Goal: Check status: Check status

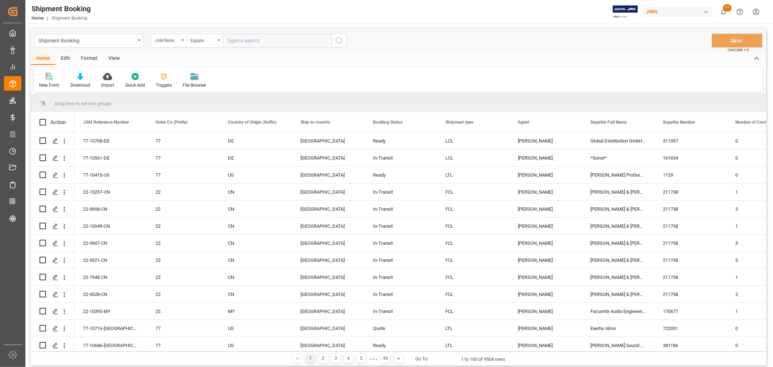
click at [172, 38] on div "JAM Reference Number" at bounding box center [166, 40] width 25 height 8
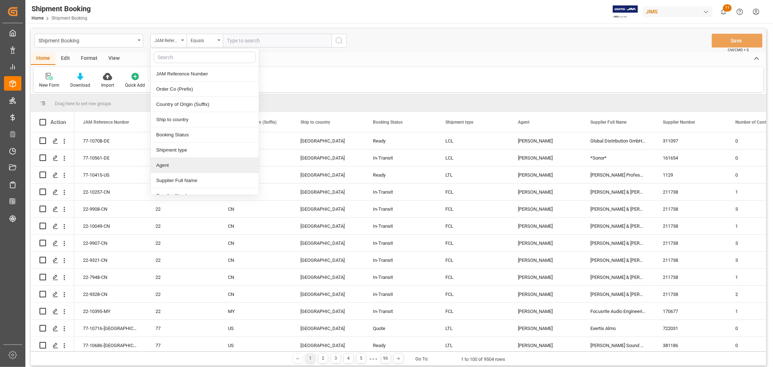
click at [179, 164] on div "Agent" at bounding box center [205, 165] width 108 height 15
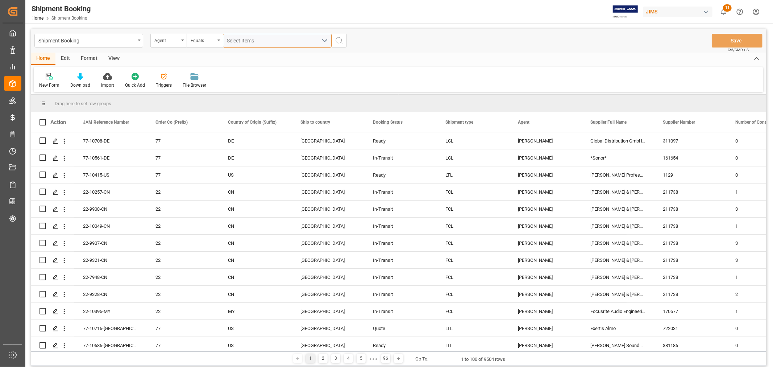
click at [240, 42] on span "Select Items" at bounding box center [242, 41] width 31 height 6
type input "HUI"
click at [248, 74] on span "[PERSON_NAME]" at bounding box center [256, 74] width 39 height 6
click at [237, 74] on input "[PERSON_NAME]" at bounding box center [230, 74] width 14 height 14
checkbox input "true"
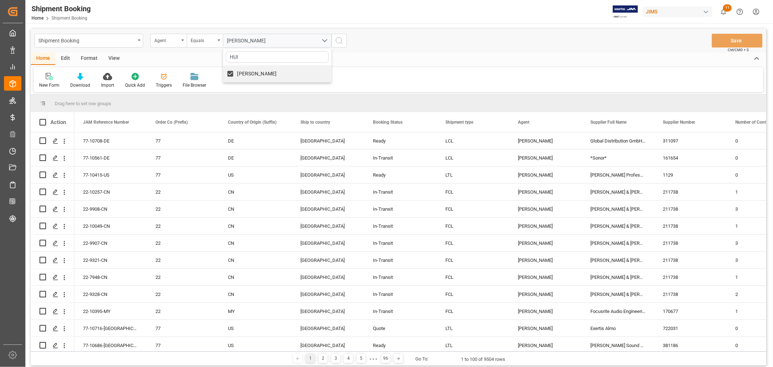
click at [342, 43] on icon "search button" at bounding box center [339, 40] width 9 height 9
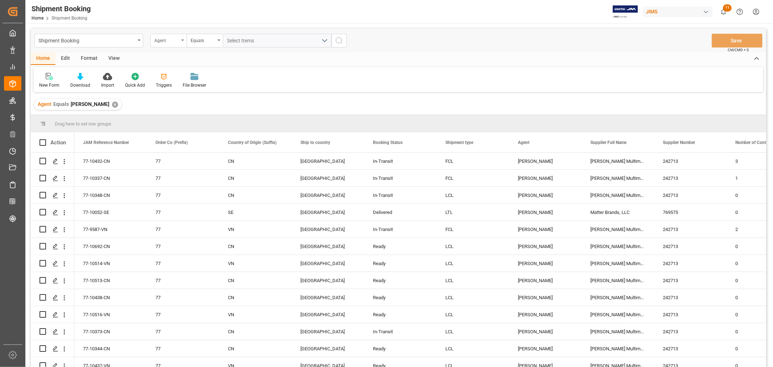
click at [166, 45] on div "Agent" at bounding box center [168, 41] width 36 height 14
click at [185, 128] on div "Booking Status" at bounding box center [205, 134] width 108 height 15
click at [213, 40] on div "Equals" at bounding box center [203, 40] width 25 height 8
click at [205, 104] on div "Contains" at bounding box center [241, 104] width 108 height 15
click at [247, 41] on span "Select Items" at bounding box center [242, 41] width 31 height 6
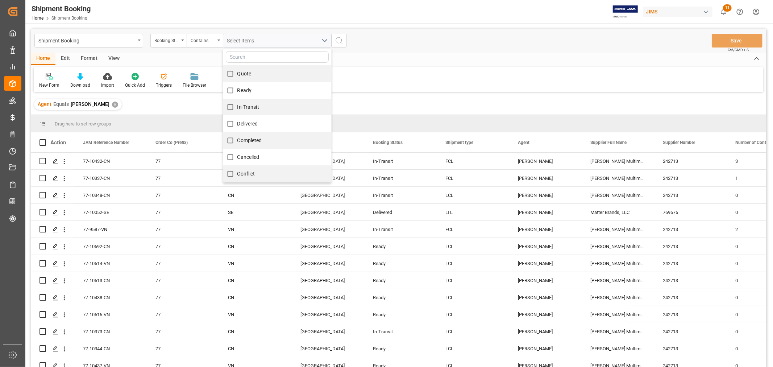
drag, startPoint x: 240, startPoint y: 74, endPoint x: 234, endPoint y: 93, distance: 20.1
click at [240, 76] on span "Quote" at bounding box center [244, 74] width 14 height 6
click at [237, 76] on input "Quote" at bounding box center [230, 74] width 14 height 14
checkbox input "true"
click at [235, 92] on input "Ready" at bounding box center [230, 90] width 14 height 14
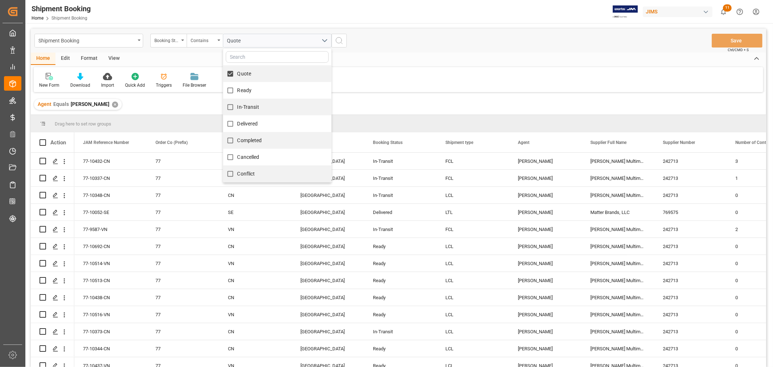
checkbox input "true"
drag, startPoint x: 237, startPoint y: 109, endPoint x: 229, endPoint y: 128, distance: 21.1
click at [231, 130] on div "Quote Ready In-Transit Delivered Completed Cancelled Conflict" at bounding box center [277, 115] width 109 height 134
click at [229, 108] on input "In-Transit" at bounding box center [230, 107] width 14 height 14
checkbox input "true"
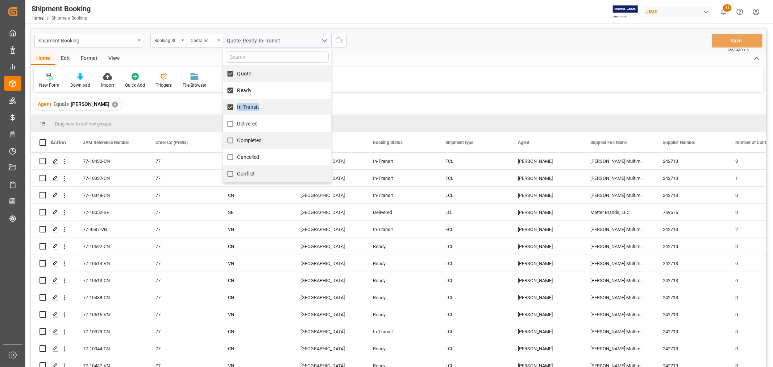
click at [227, 128] on input "Delivered" at bounding box center [230, 124] width 14 height 14
checkbox input "true"
click at [343, 42] on icon "search button" at bounding box center [339, 40] width 9 height 9
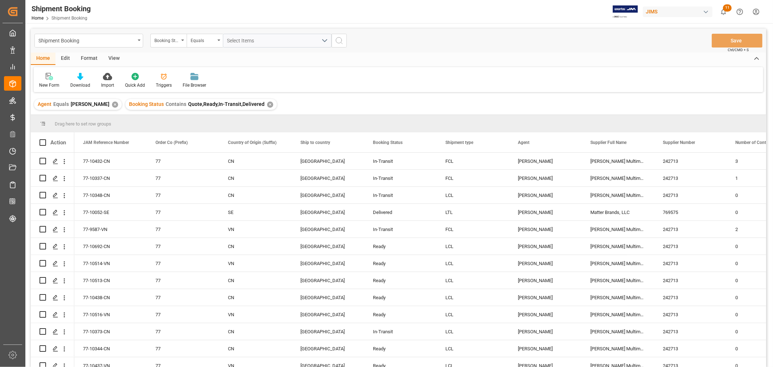
click at [112, 59] on div "View" at bounding box center [114, 59] width 22 height 12
click at [48, 84] on div "Default" at bounding box center [46, 85] width 14 height 7
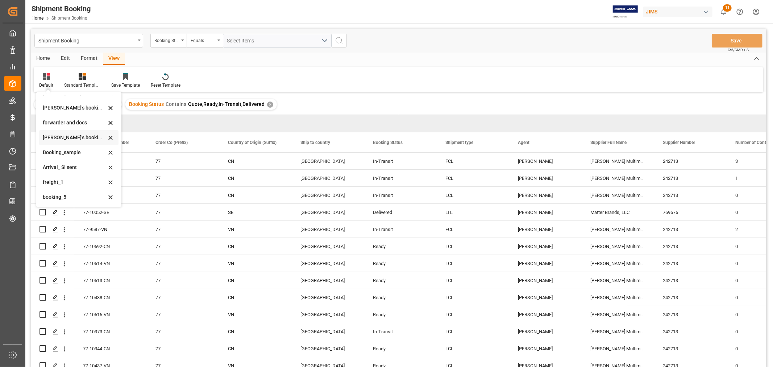
scroll to position [69, 0]
click at [62, 195] on div "booking_5" at bounding box center [74, 197] width 63 height 8
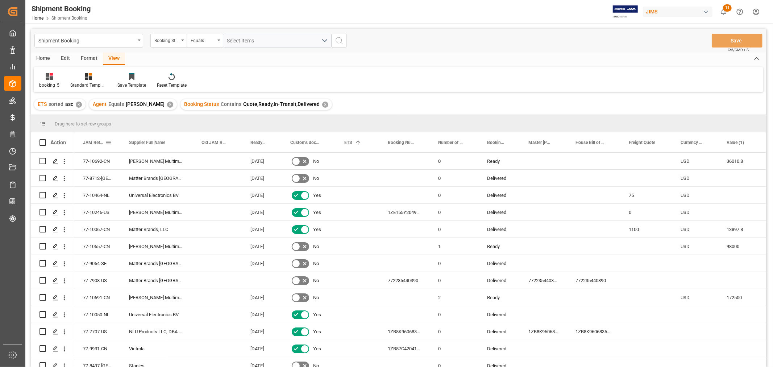
click at [92, 141] on span "JAM Reference Number" at bounding box center [94, 142] width 22 height 5
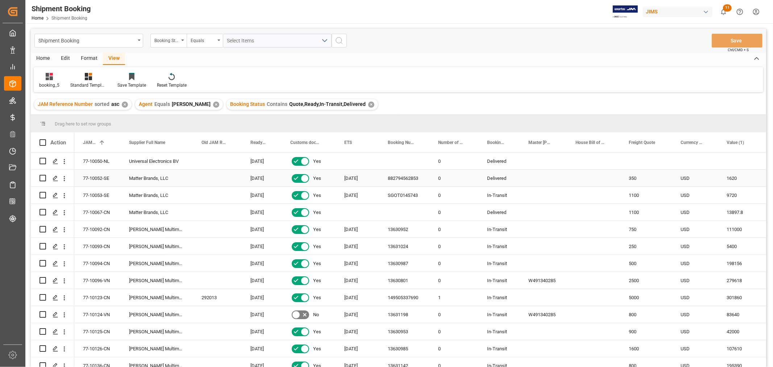
click at [99, 180] on div "77-10052-SE" at bounding box center [97, 178] width 46 height 17
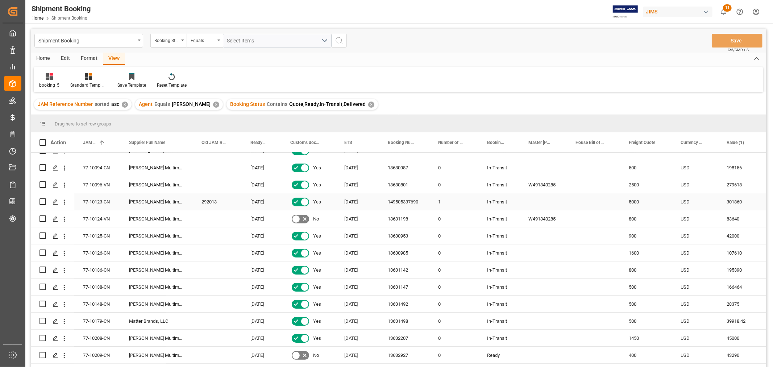
scroll to position [121, 0]
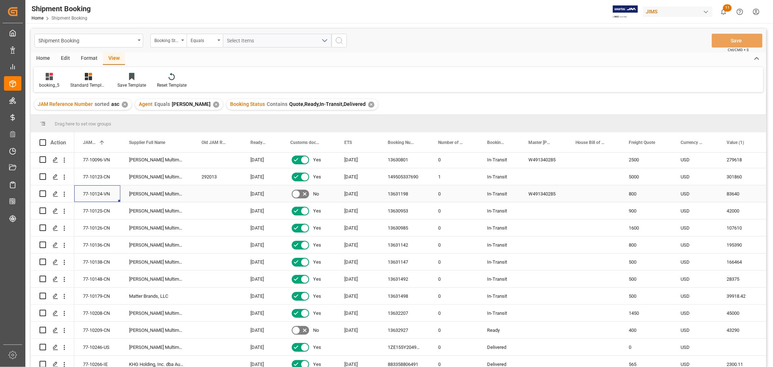
click at [96, 190] on div "77-10124-VN" at bounding box center [97, 193] width 46 height 17
click at [55, 193] on icon "Press SPACE to select this row." at bounding box center [56, 194] width 6 height 6
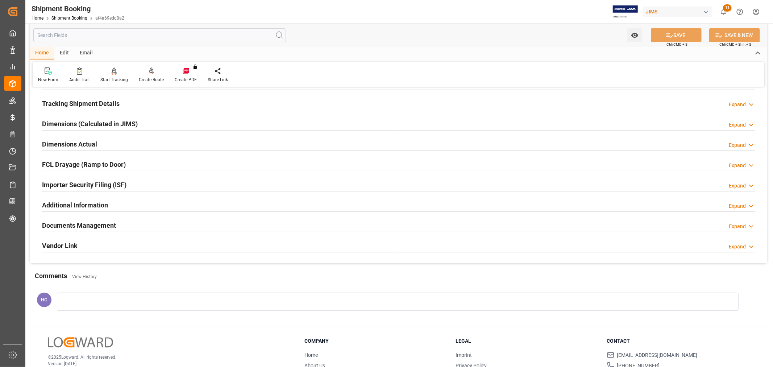
scroll to position [161, 0]
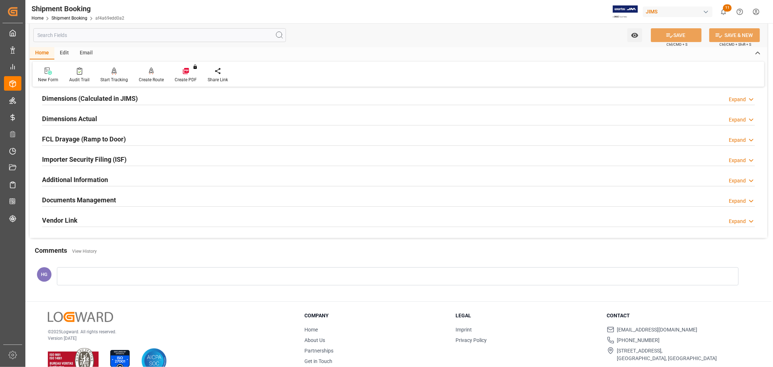
click at [92, 198] on h2 "Documents Management" at bounding box center [79, 200] width 74 height 10
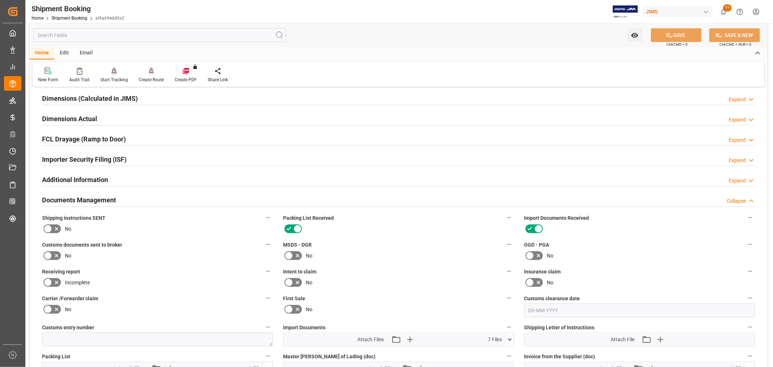
click at [50, 255] on icon at bounding box center [47, 255] width 9 height 9
click at [0, 0] on input "checkbox" at bounding box center [0, 0] width 0 height 0
click at [675, 31] on button "SAVE" at bounding box center [676, 35] width 51 height 14
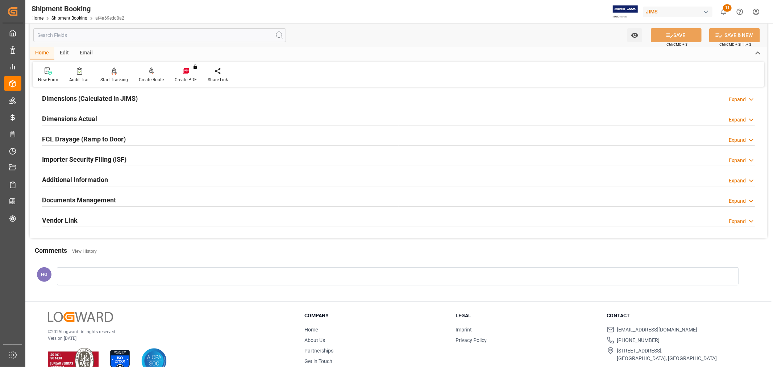
click at [80, 198] on h2 "Documents Management" at bounding box center [79, 200] width 74 height 10
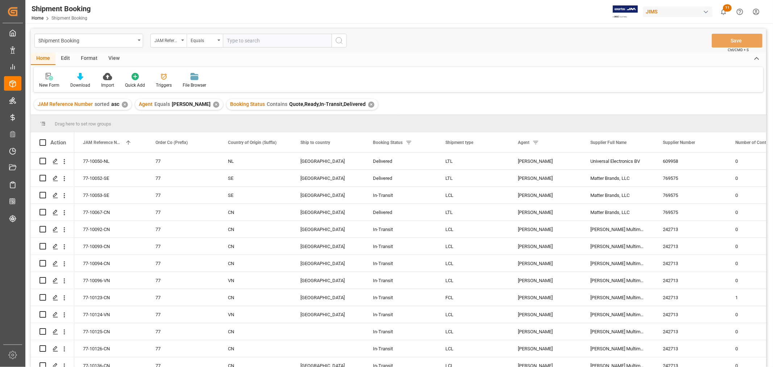
click at [113, 59] on div "View" at bounding box center [114, 59] width 22 height 12
click at [45, 76] on icon at bounding box center [46, 76] width 7 height 7
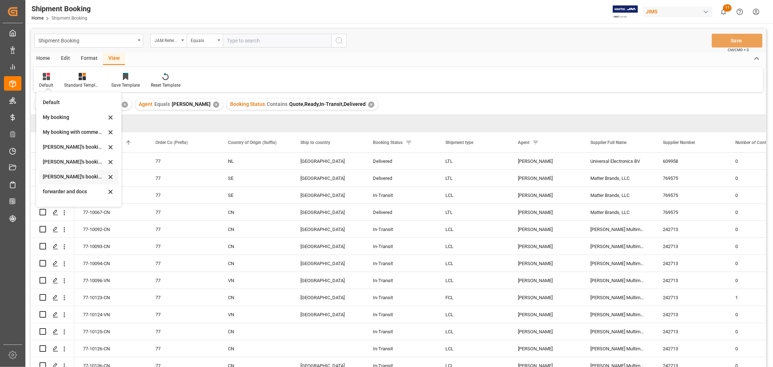
scroll to position [69, 0]
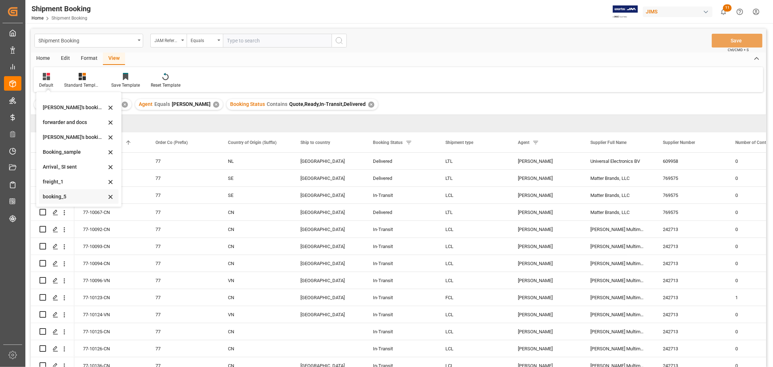
click at [60, 196] on div "booking_5" at bounding box center [74, 197] width 63 height 8
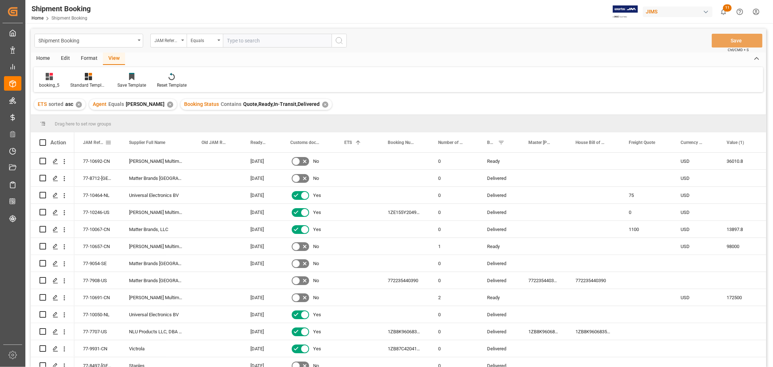
click at [89, 143] on span "JAM Reference Number" at bounding box center [94, 142] width 22 height 5
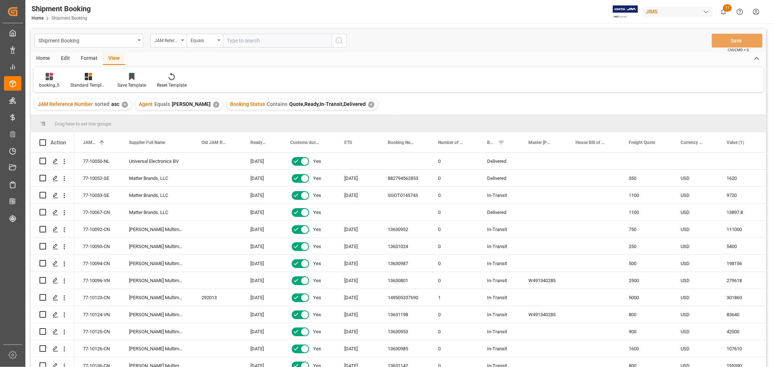
click at [267, 103] on span "Contains" at bounding box center [277, 104] width 21 height 6
click at [239, 103] on span "Booking Status" at bounding box center [247, 104] width 35 height 6
click at [94, 160] on div "77-10050-NL" at bounding box center [97, 161] width 46 height 17
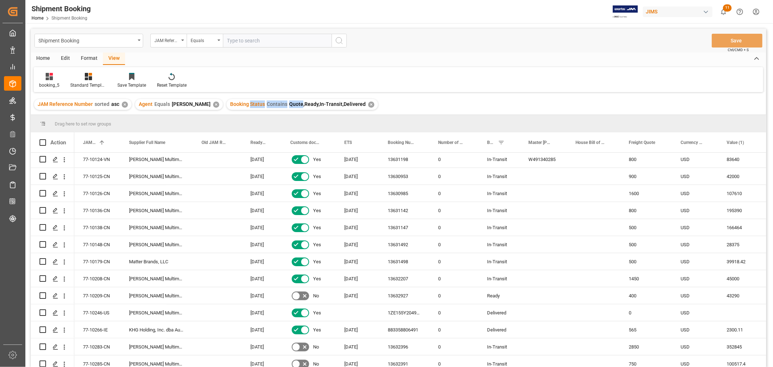
scroll to position [161, 0]
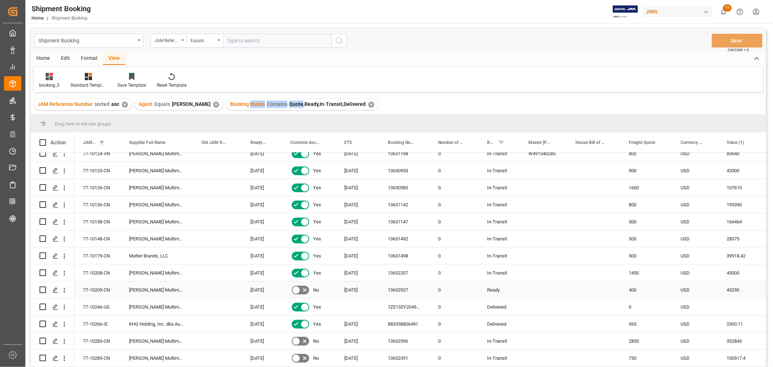
click at [406, 287] on div "13632927" at bounding box center [404, 289] width 50 height 17
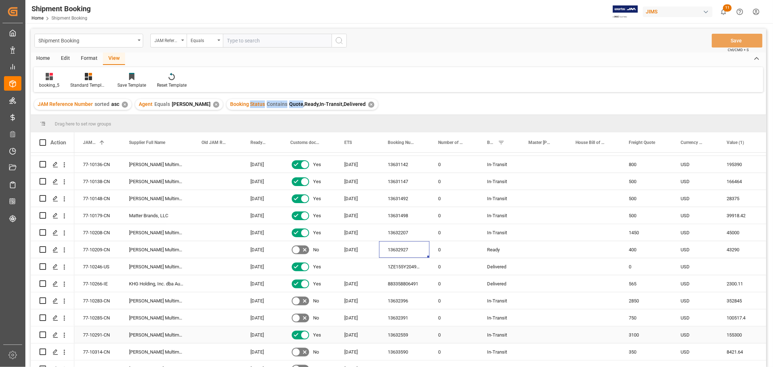
scroll to position [241, 0]
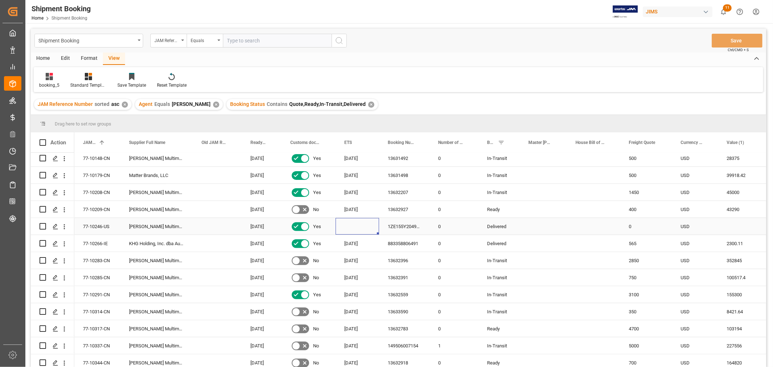
click at [350, 229] on div "Press SPACE to select this row." at bounding box center [356, 226] width 43 height 17
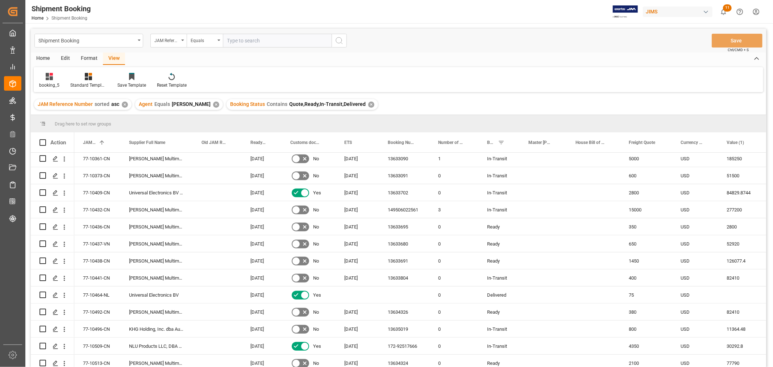
scroll to position [563, 0]
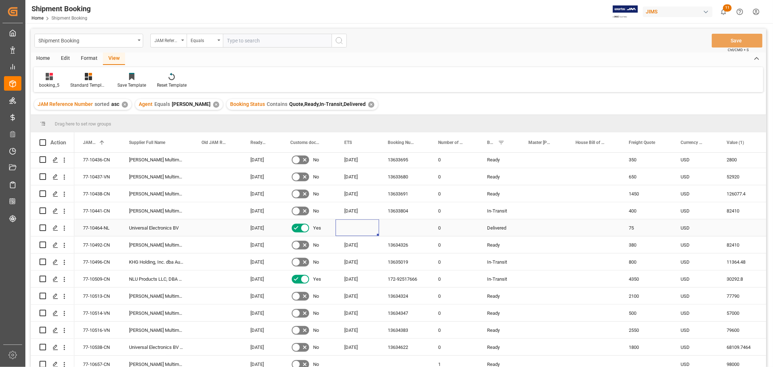
click at [353, 227] on div "Press SPACE to select this row." at bounding box center [356, 227] width 43 height 17
click at [368, 104] on div "✕" at bounding box center [371, 104] width 6 height 6
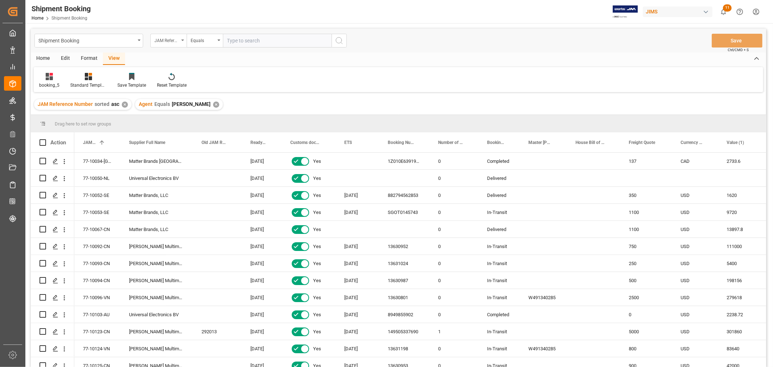
click at [167, 39] on div "JAM Reference Number" at bounding box center [166, 40] width 25 height 8
click at [176, 132] on div "Booking Status" at bounding box center [205, 134] width 108 height 15
click at [218, 42] on div "Equals" at bounding box center [205, 41] width 36 height 14
click at [204, 71] on div "Equals" at bounding box center [241, 73] width 108 height 15
click at [208, 41] on div "Equals" at bounding box center [203, 40] width 25 height 8
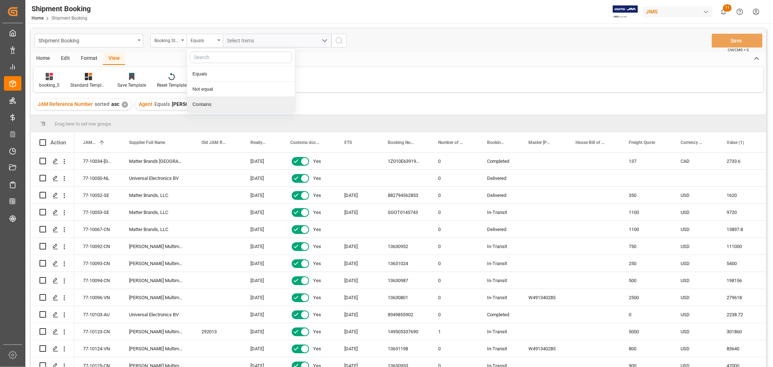
click at [205, 102] on div "Contains" at bounding box center [241, 104] width 108 height 15
click at [237, 42] on span "Select Items" at bounding box center [242, 41] width 31 height 6
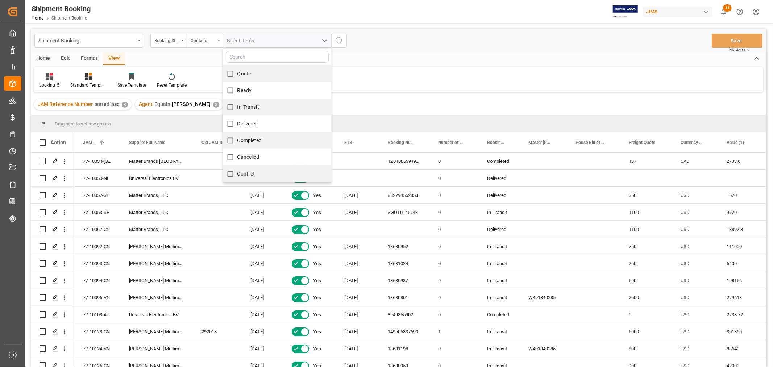
click at [242, 71] on span "Quote" at bounding box center [244, 74] width 14 height 6
click at [237, 71] on input "Quote" at bounding box center [230, 74] width 14 height 14
checkbox input "true"
click at [241, 86] on label "Ready" at bounding box center [237, 90] width 29 height 14
click at [237, 86] on input "Ready" at bounding box center [230, 90] width 14 height 14
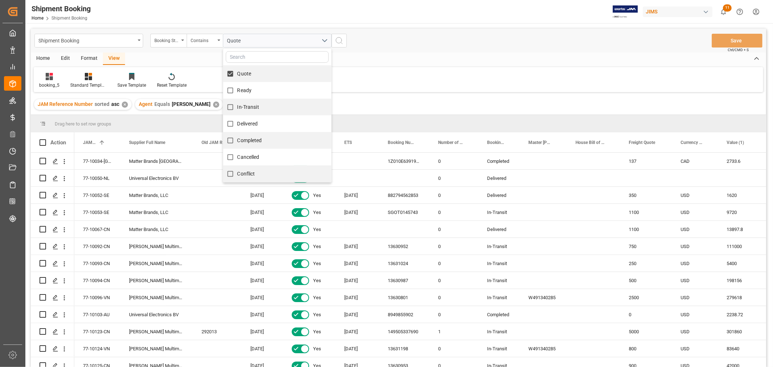
checkbox input "true"
click at [245, 105] on span "In-Transit" at bounding box center [248, 107] width 22 height 6
click at [237, 105] on input "In-Transit" at bounding box center [230, 107] width 14 height 14
checkbox input "true"
click at [339, 42] on icon "search button" at bounding box center [339, 40] width 9 height 9
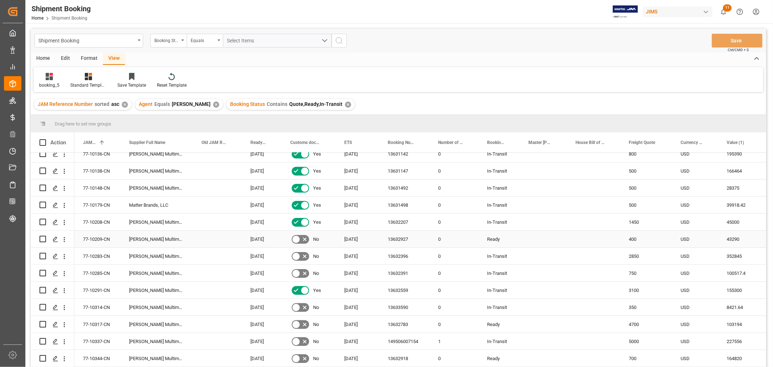
scroll to position [161, 0]
click at [348, 142] on span "ETS" at bounding box center [348, 142] width 8 height 5
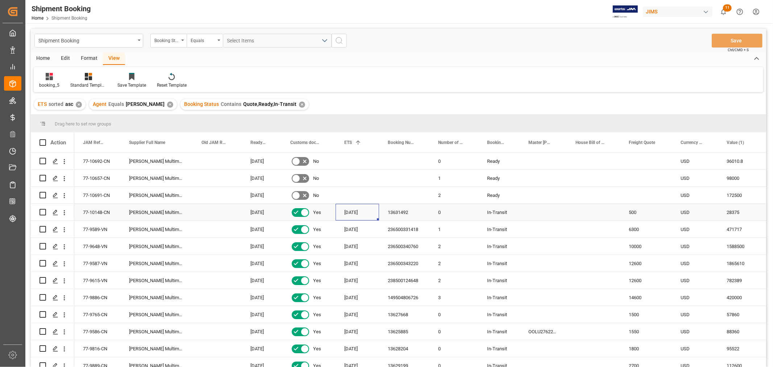
click at [361, 215] on div "15-08-2020" at bounding box center [356, 212] width 43 height 17
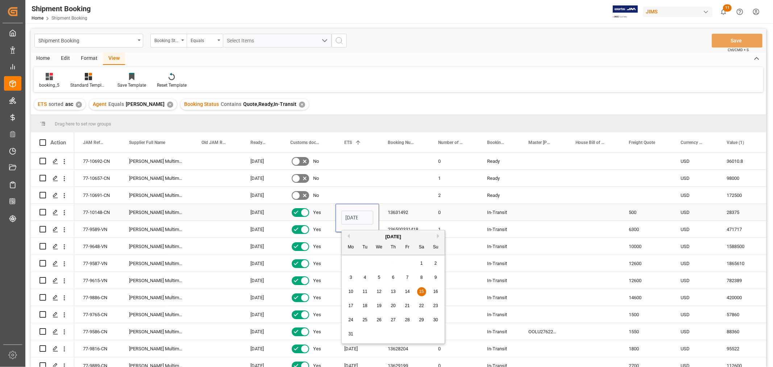
scroll to position [0, 13]
click at [359, 218] on input "15-08-2020" at bounding box center [357, 217] width 32 height 14
type input "15-08-2025"
click at [100, 213] on div "77-10148-CN" at bounding box center [97, 212] width 46 height 17
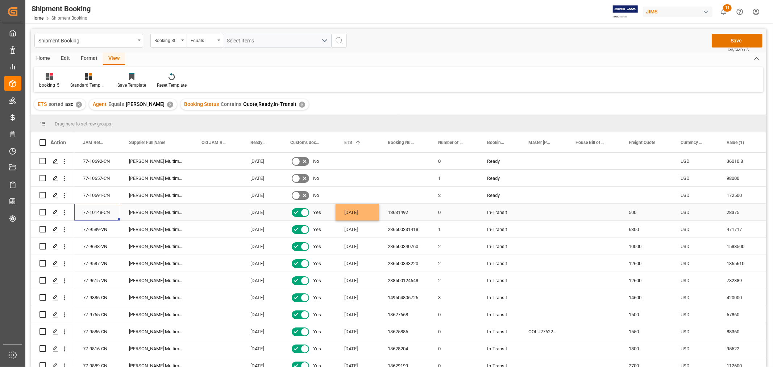
click at [341, 211] on div "15-08-2025" at bounding box center [356, 212] width 43 height 17
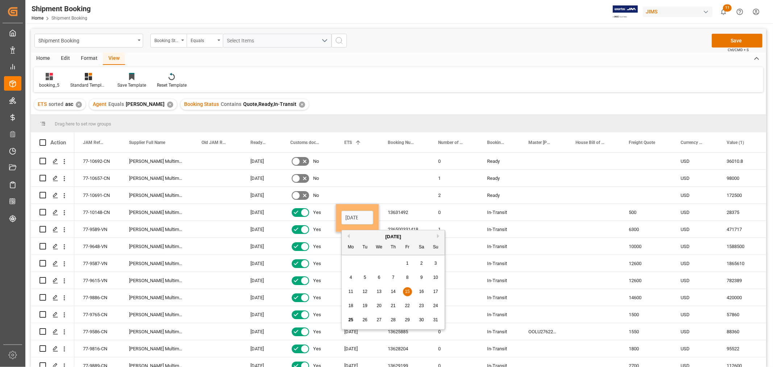
click at [366, 276] on span "5" at bounding box center [365, 277] width 3 height 5
type input "05-08-2025"
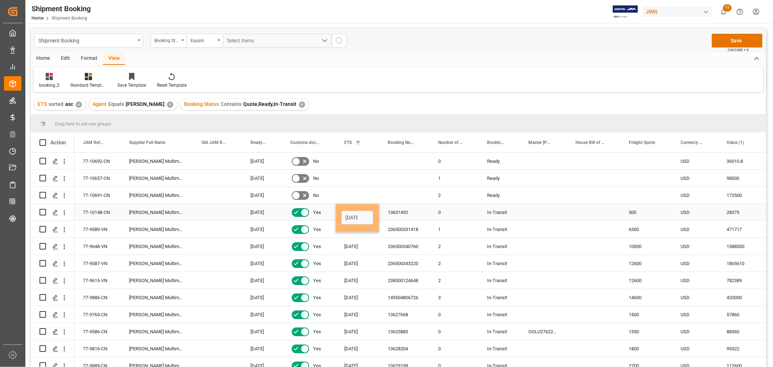
click at [391, 212] on div "13631492" at bounding box center [404, 212] width 50 height 17
click at [729, 40] on button "Save" at bounding box center [736, 41] width 51 height 14
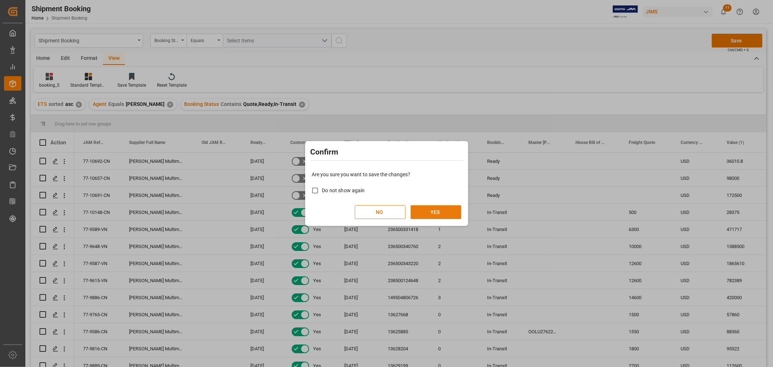
click at [446, 212] on button "YES" at bounding box center [435, 212] width 51 height 14
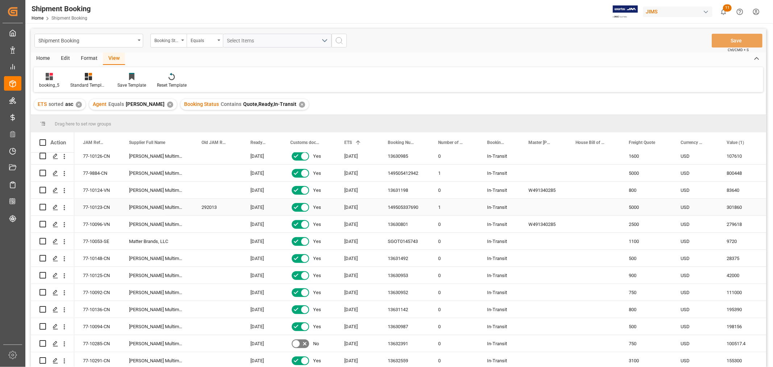
scroll to position [362, 0]
click at [95, 292] on div "77-10285-CN" at bounding box center [97, 292] width 46 height 17
click at [52, 291] on div "Press SPACE to select this row." at bounding box center [55, 292] width 11 height 13
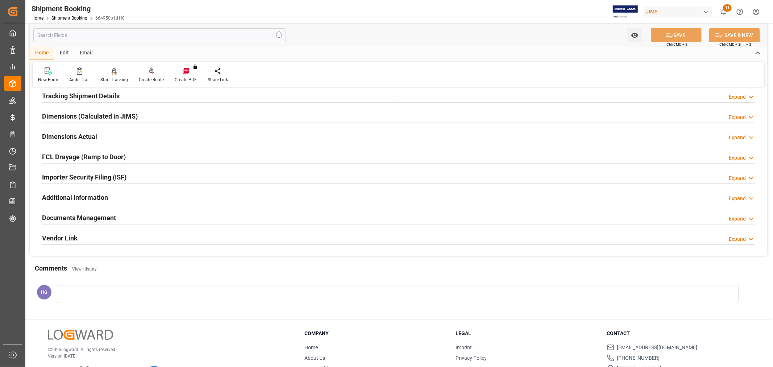
scroll to position [161, 0]
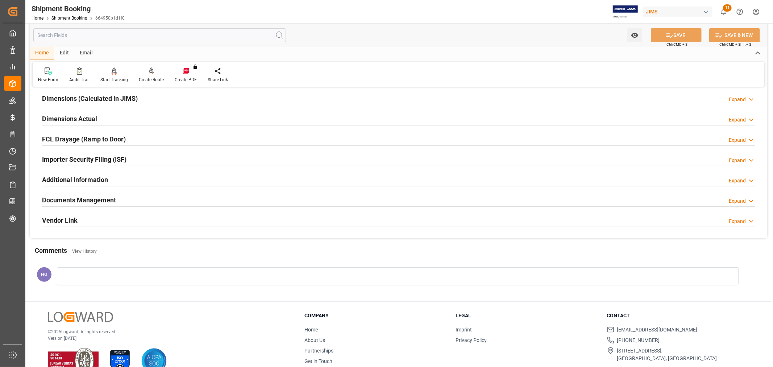
click at [112, 200] on h2 "Documents Management" at bounding box center [79, 200] width 74 height 10
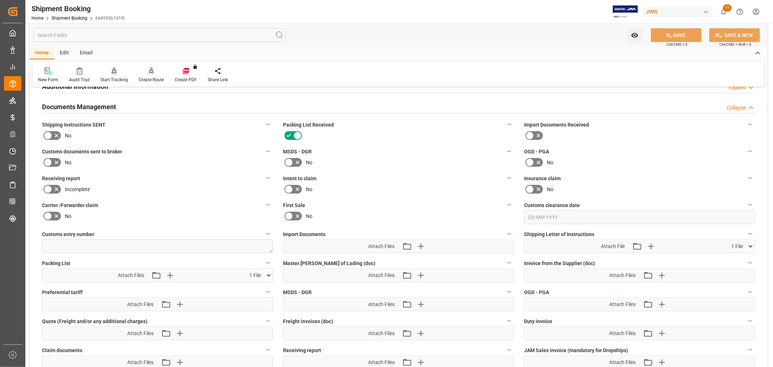
scroll to position [281, 0]
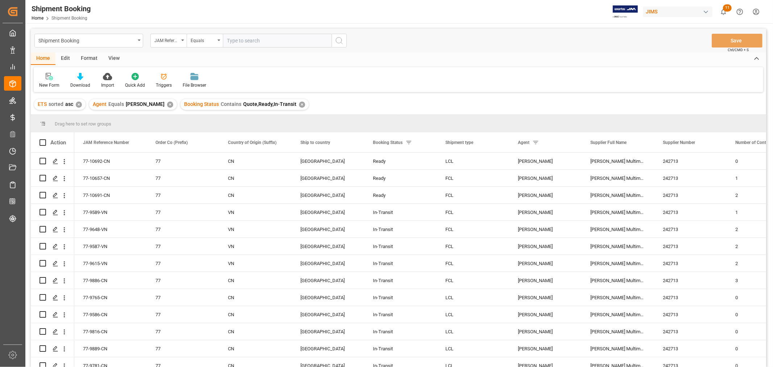
click at [112, 57] on div "View" at bounding box center [114, 59] width 22 height 12
click at [43, 85] on div "Default" at bounding box center [46, 85] width 14 height 7
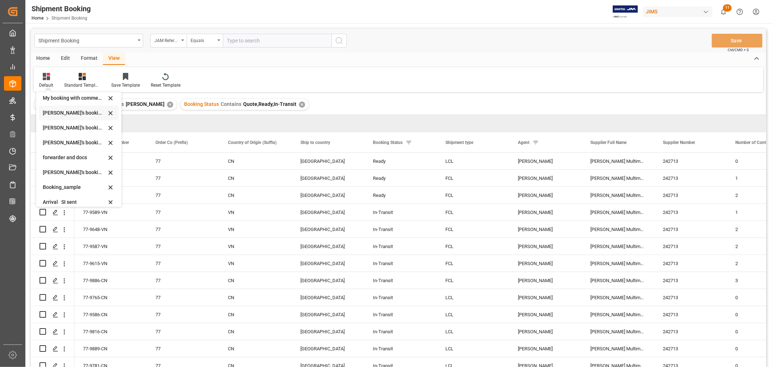
scroll to position [69, 0]
click at [50, 198] on div "booking_5" at bounding box center [74, 197] width 63 height 8
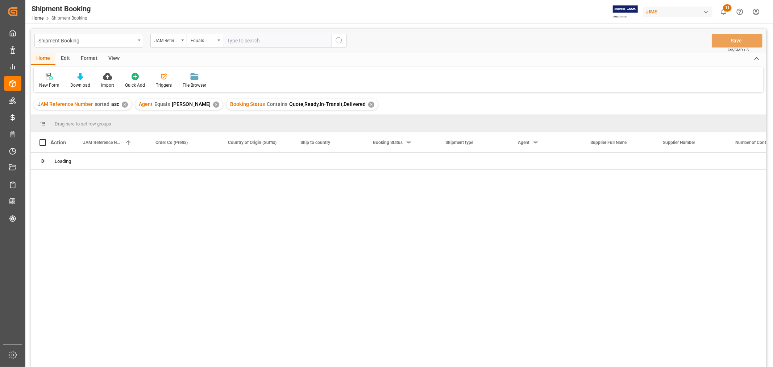
click at [104, 42] on div "Shipment Booking" at bounding box center [86, 40] width 97 height 9
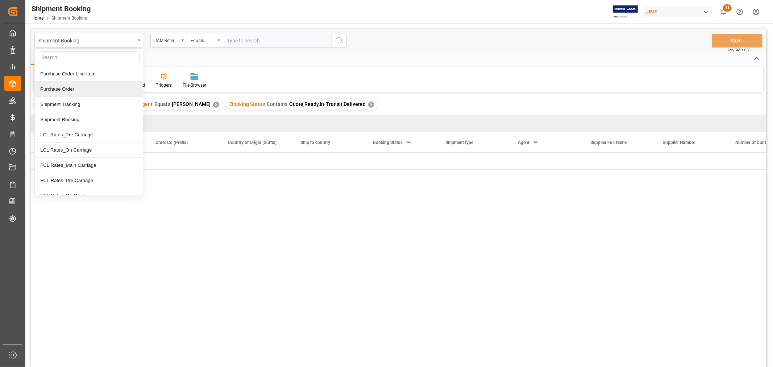
click at [84, 103] on div "Shipment Tracking" at bounding box center [89, 104] width 108 height 15
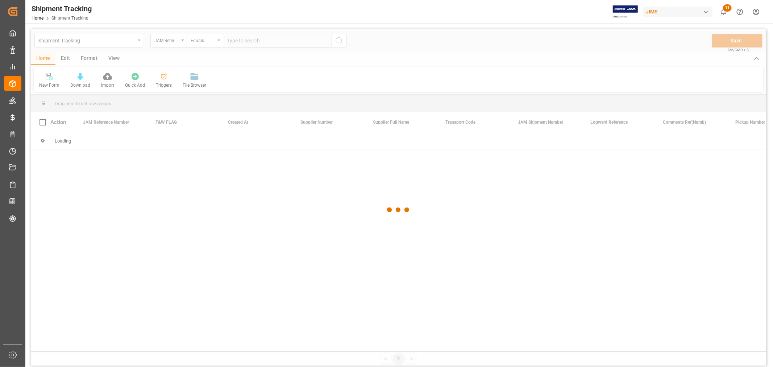
click at [236, 43] on div at bounding box center [398, 210] width 735 height 362
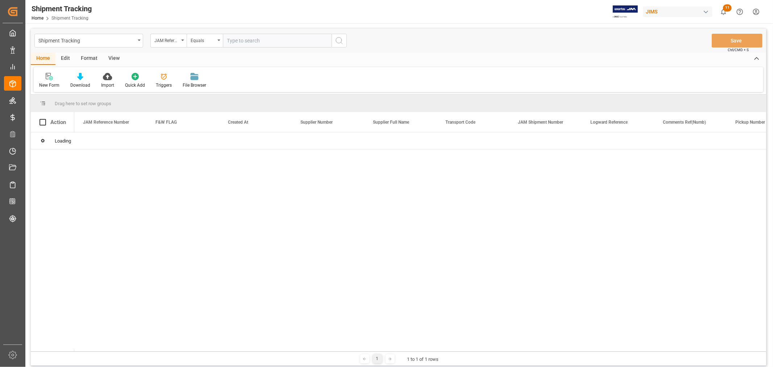
click at [237, 43] on input "text" at bounding box center [277, 41] width 109 height 14
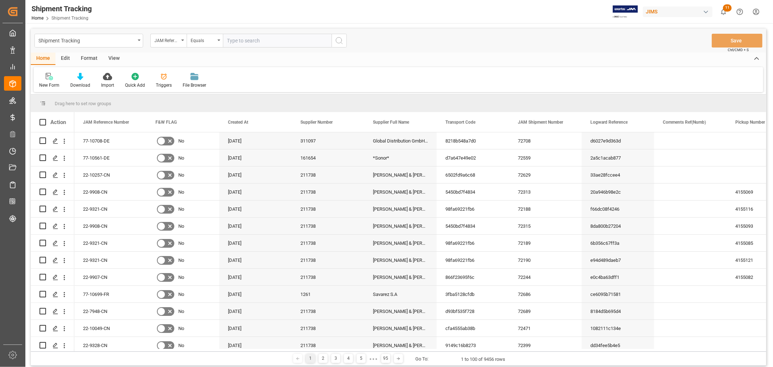
click at [270, 38] on input "text" at bounding box center [277, 41] width 109 height 14
paste input "77-10052-SE"
type input "77-10052-SE"
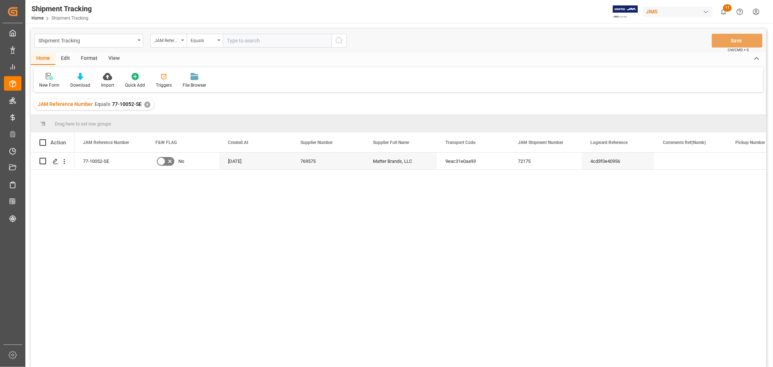
click at [107, 55] on div "View" at bounding box center [114, 59] width 22 height 12
click at [45, 82] on div "Default" at bounding box center [46, 85] width 14 height 7
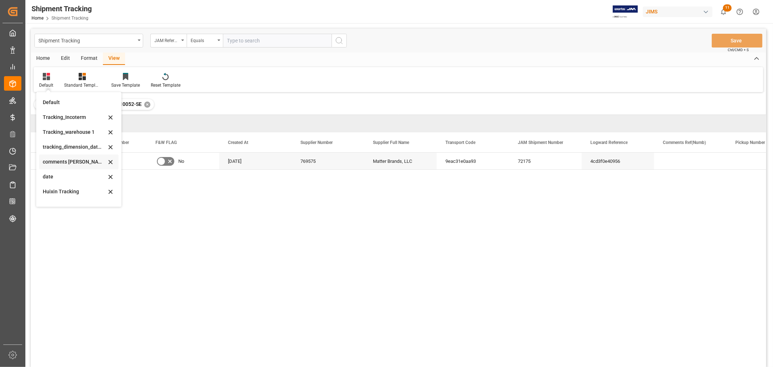
drag, startPoint x: 69, startPoint y: 163, endPoint x: 68, endPoint y: 156, distance: 7.4
click at [68, 156] on div "comments SAL and exception" at bounding box center [78, 161] width 79 height 15
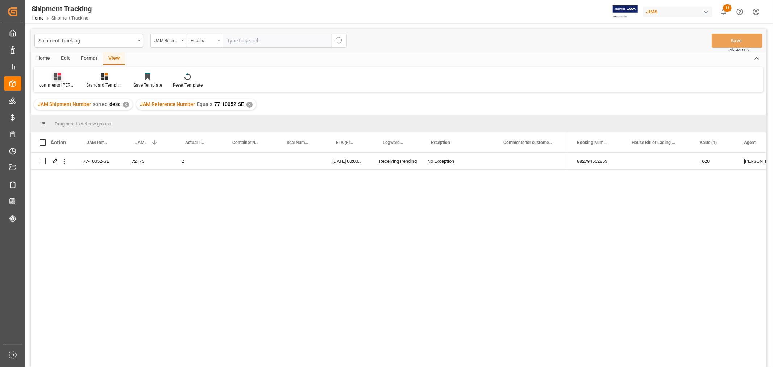
click at [52, 82] on div "comments SAL and exception" at bounding box center [57, 85] width 36 height 7
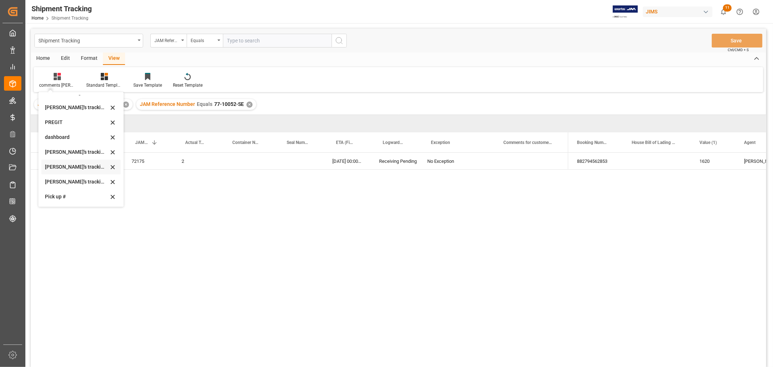
scroll to position [143, 0]
click at [75, 133] on div "Huixin's tracking all_sample" at bounding box center [76, 137] width 63 height 8
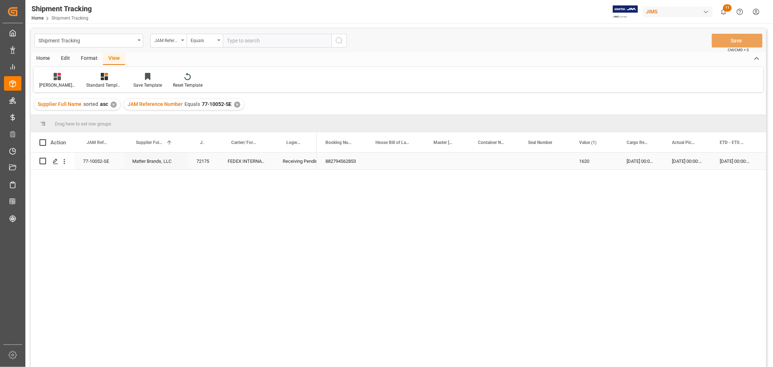
click at [676, 158] on div "17-07-2025 00:00:00" at bounding box center [687, 161] width 48 height 17
click at [576, 162] on div "[DATE]" at bounding box center [587, 161] width 63 height 17
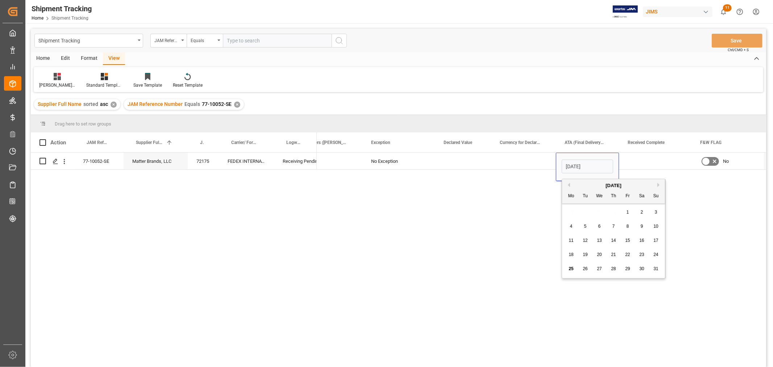
click at [567, 269] on div "25" at bounding box center [571, 268] width 9 height 9
type input "[DATE]"
click at [642, 160] on div "Press SPACE to select this row." at bounding box center [655, 161] width 72 height 17
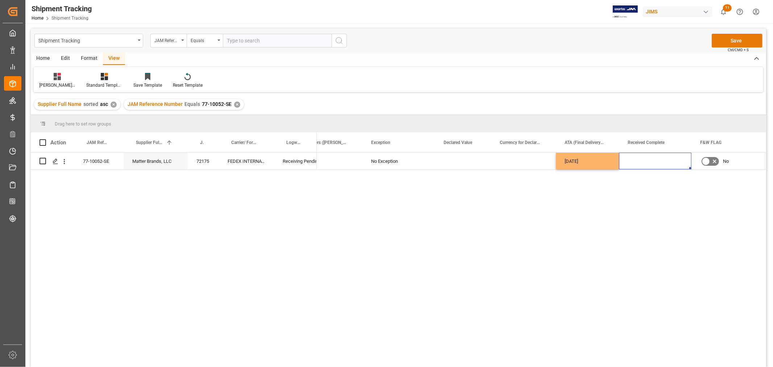
click at [731, 37] on button "Save" at bounding box center [736, 41] width 51 height 14
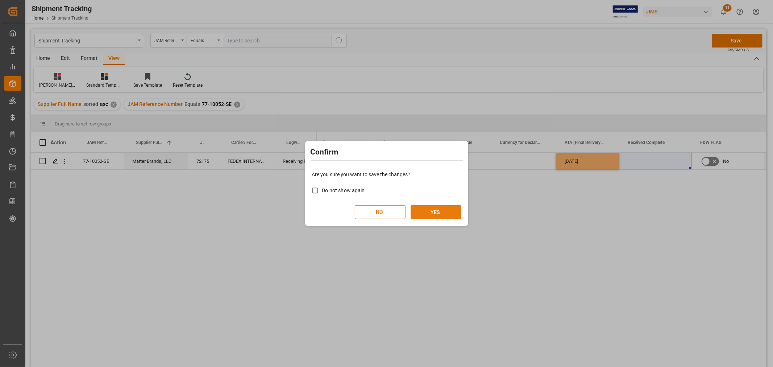
click at [441, 214] on button "YES" at bounding box center [435, 212] width 51 height 14
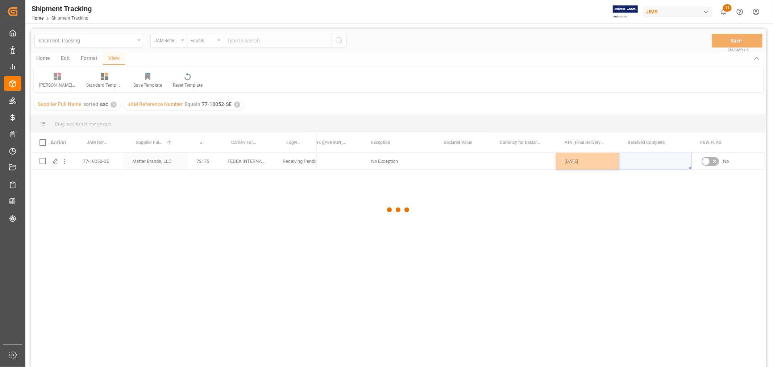
click at [456, 159] on div at bounding box center [398, 210] width 735 height 362
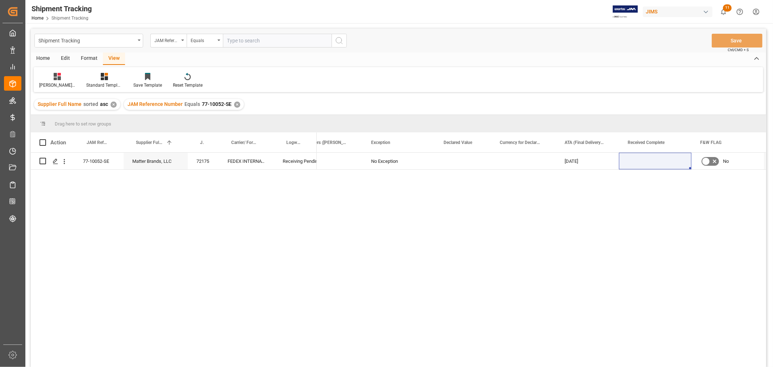
click at [234, 103] on div "✕" at bounding box center [237, 104] width 6 height 6
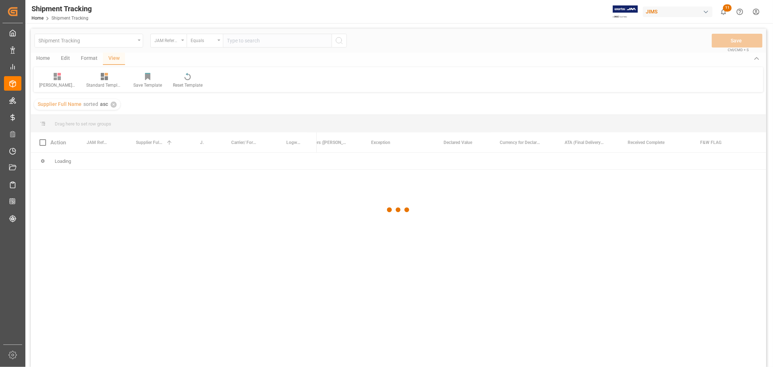
click at [245, 39] on div at bounding box center [398, 210] width 735 height 362
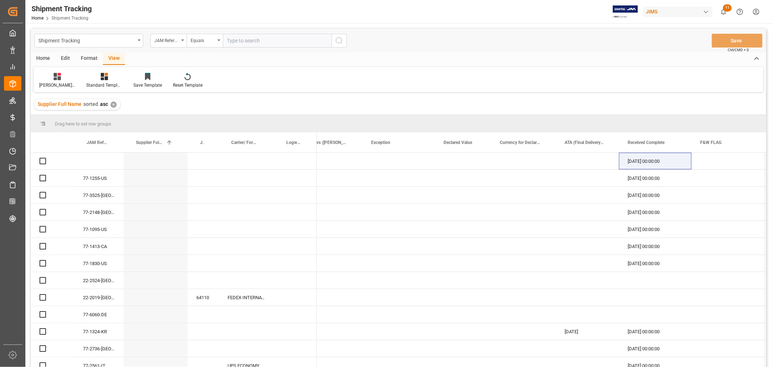
click at [245, 39] on input "text" at bounding box center [277, 41] width 109 height 14
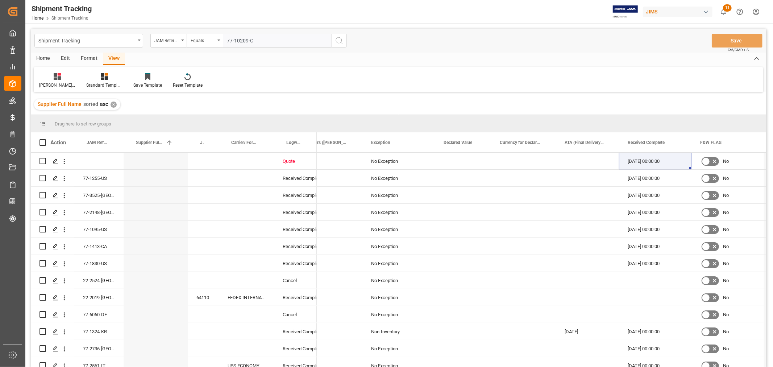
type input "77-10209-CN"
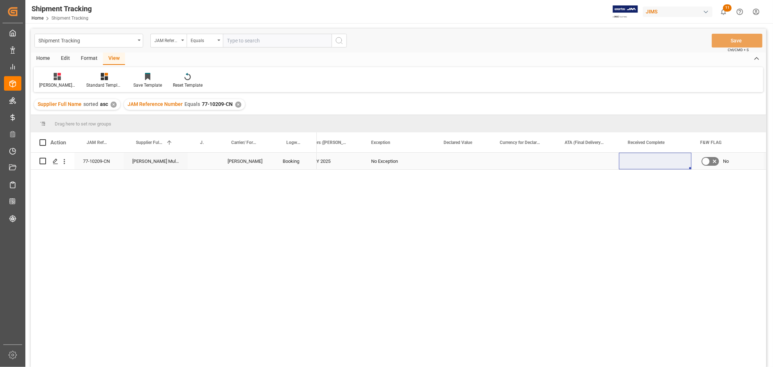
click at [444, 163] on div "Press SPACE to select this row." at bounding box center [463, 161] width 56 height 17
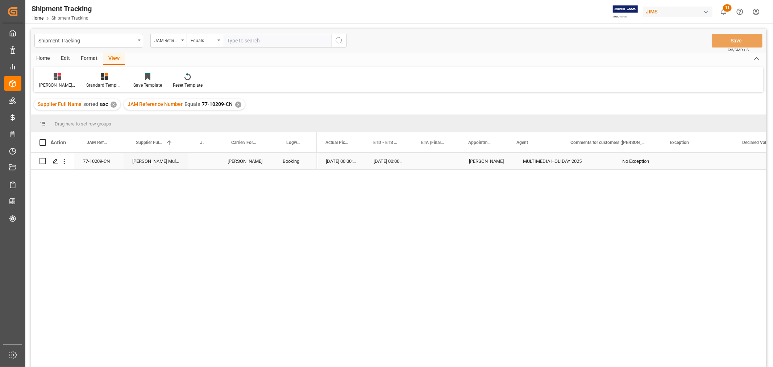
scroll to position [0, 346]
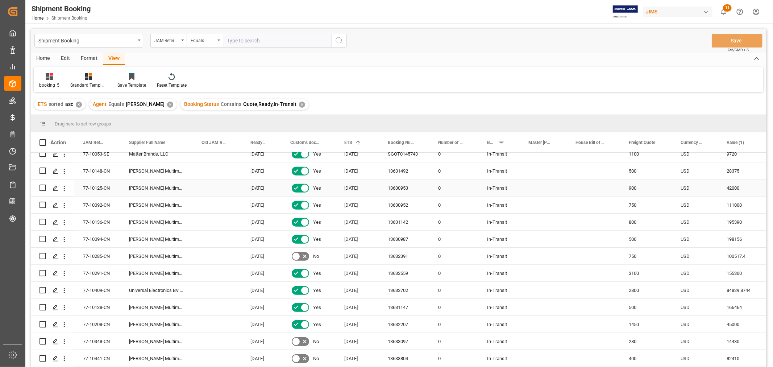
scroll to position [402, 0]
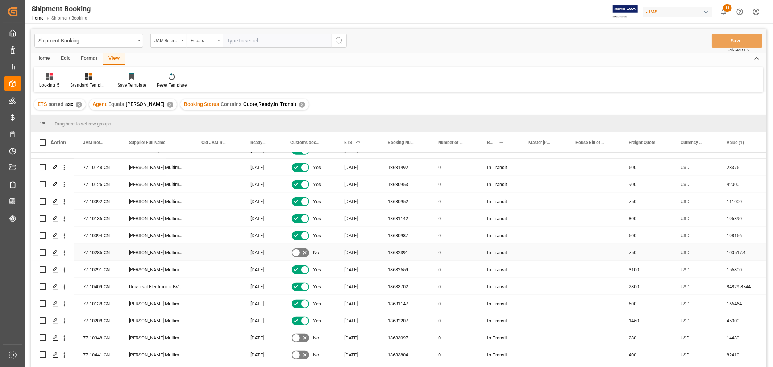
click at [410, 252] on div "13632391" at bounding box center [404, 252] width 50 height 17
click at [88, 337] on div "77-10348-CN" at bounding box center [97, 337] width 46 height 17
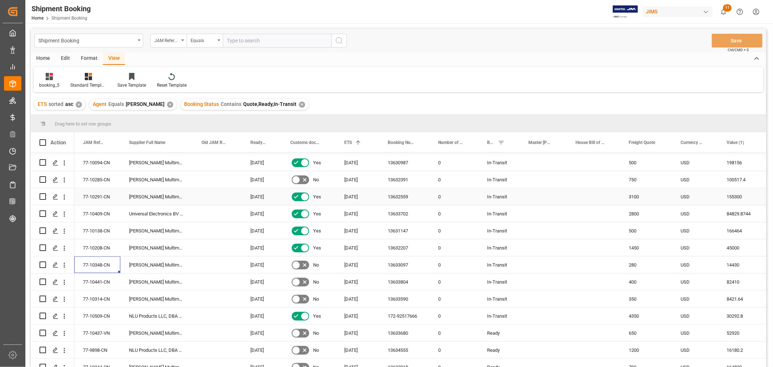
scroll to position [483, 0]
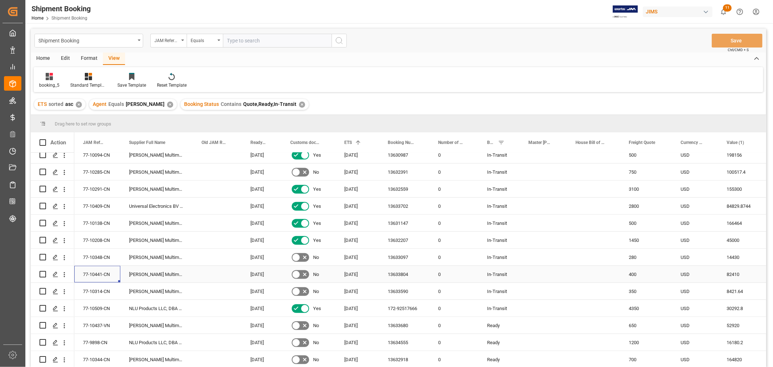
click at [96, 272] on div "77-10441-CN" at bounding box center [97, 274] width 46 height 17
click at [393, 274] on div "13633804" at bounding box center [404, 274] width 50 height 17
click at [102, 289] on div "77-10314-CN" at bounding box center [97, 291] width 46 height 17
click at [95, 326] on div "77-10437-VN" at bounding box center [97, 325] width 46 height 17
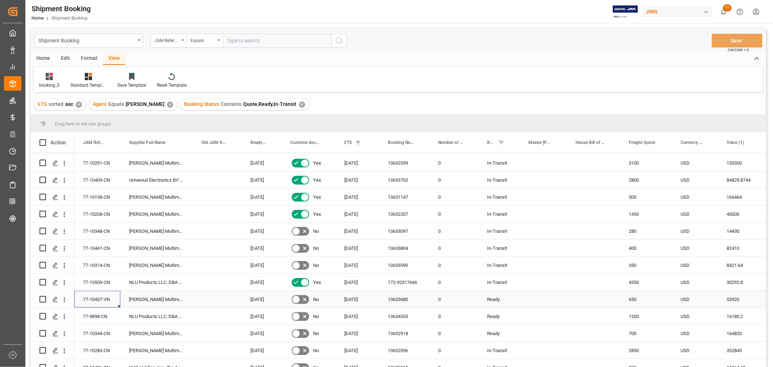
scroll to position [523, 0]
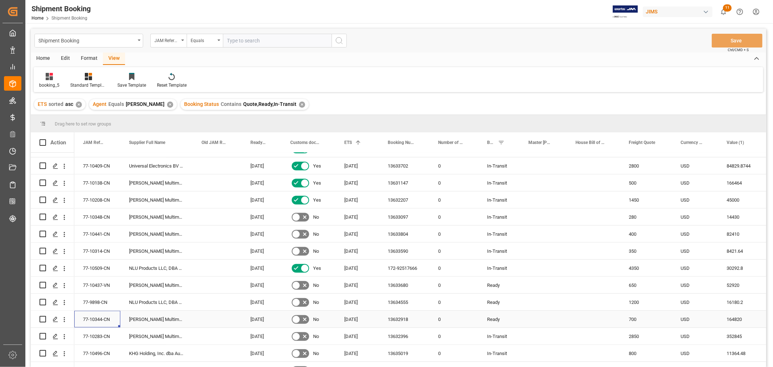
click at [99, 320] on div "77-10344-CN" at bounding box center [97, 318] width 46 height 17
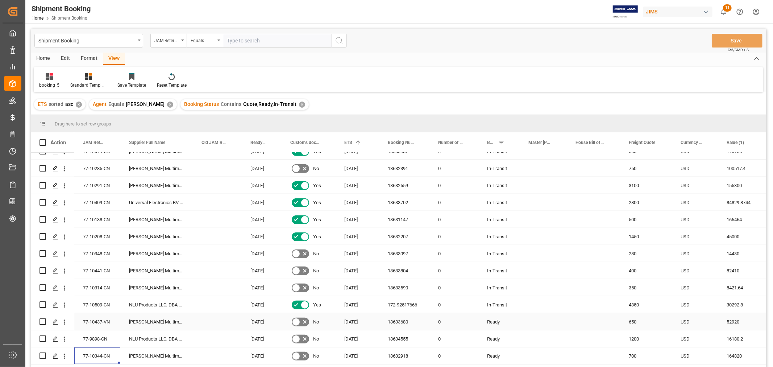
scroll to position [483, 0]
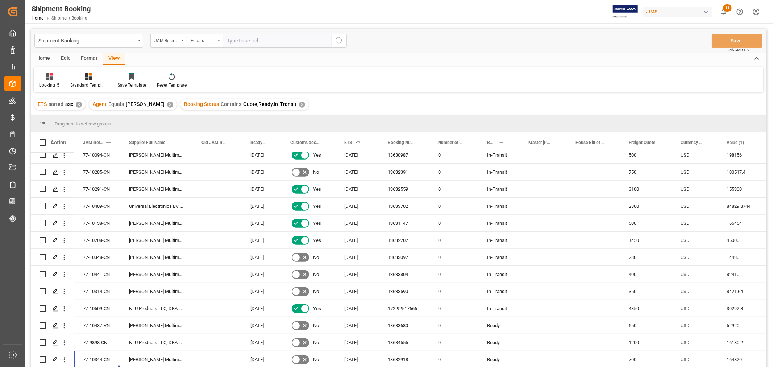
click at [95, 141] on span "JAM Reference Number" at bounding box center [94, 142] width 22 height 5
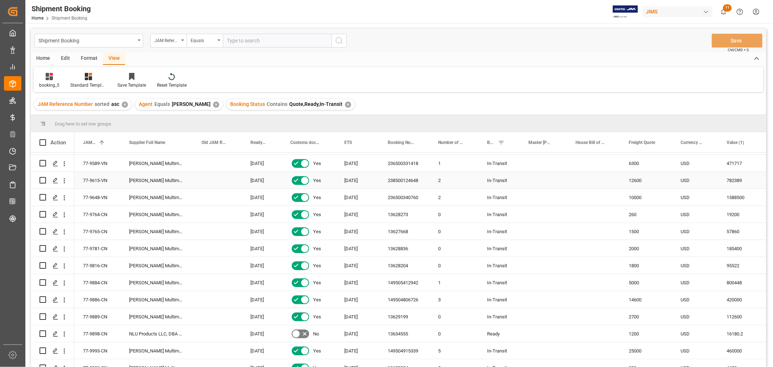
scroll to position [756, 0]
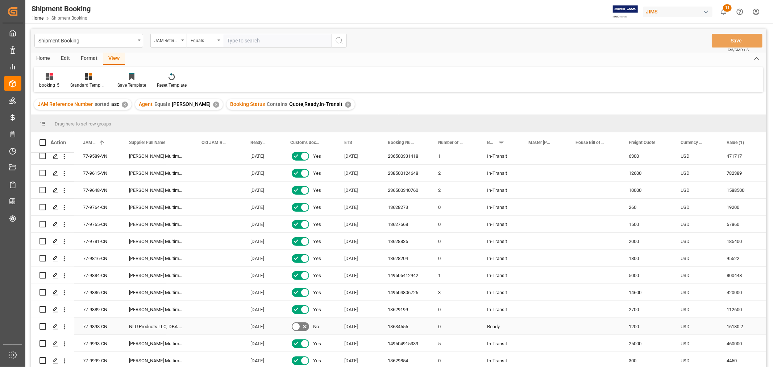
click at [397, 324] on div "13634555" at bounding box center [404, 326] width 50 height 17
click at [93, 325] on div "77-9898-CN" at bounding box center [97, 326] width 46 height 17
click at [506, 143] on span at bounding box center [507, 142] width 7 height 7
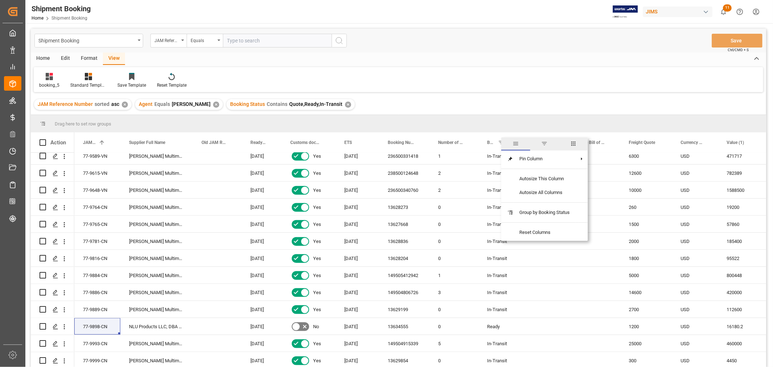
click at [491, 141] on span "Booking Status" at bounding box center [491, 142] width 8 height 5
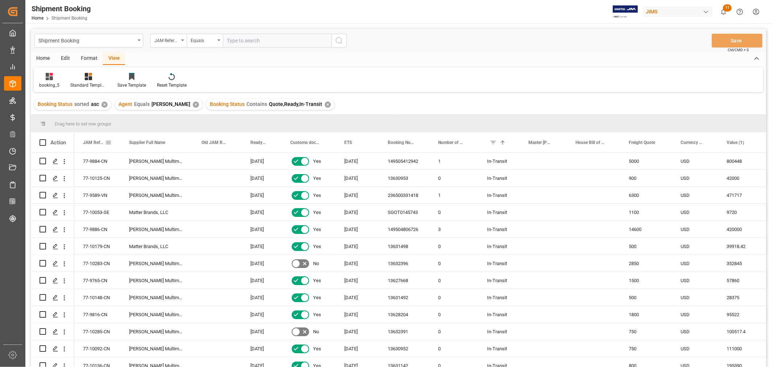
click at [96, 143] on span "JAM Reference Number" at bounding box center [94, 142] width 22 height 5
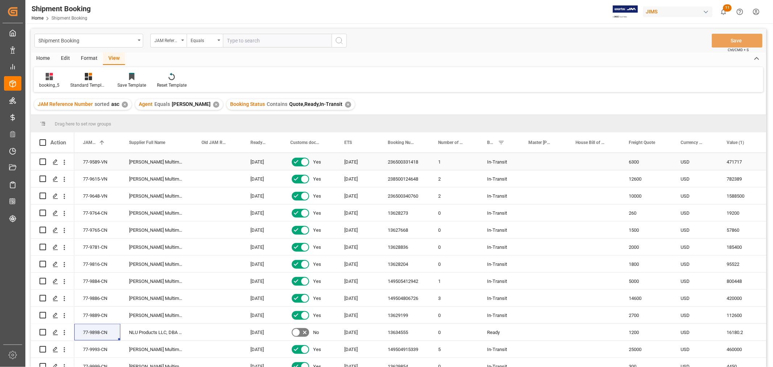
scroll to position [756, 0]
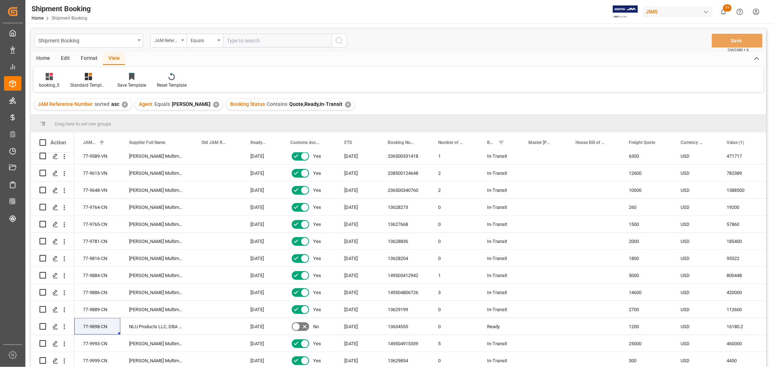
click at [618, 75] on div "booking_5 Standard Templates Save Template Reset Template" at bounding box center [398, 79] width 729 height 25
click at [616, 71] on div "booking_5 Standard Templates Save Template Reset Template" at bounding box center [398, 79] width 729 height 25
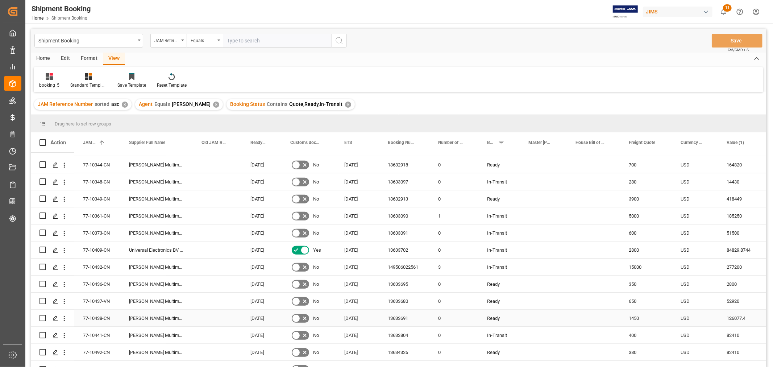
scroll to position [354, 0]
click at [405, 183] on div "13633097" at bounding box center [404, 182] width 50 height 17
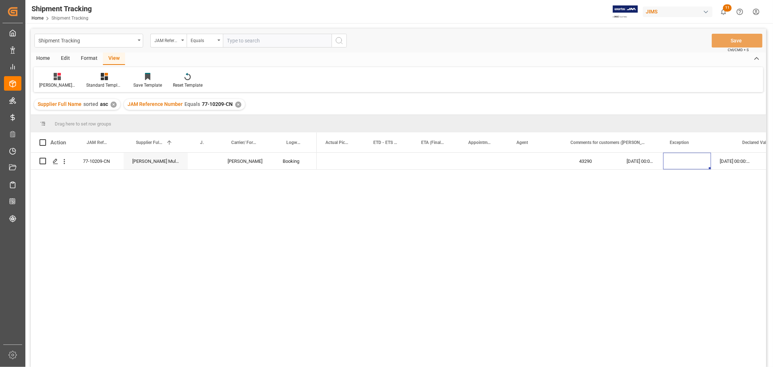
scroll to position [0, 346]
click at [235, 104] on div "✕" at bounding box center [238, 104] width 6 height 6
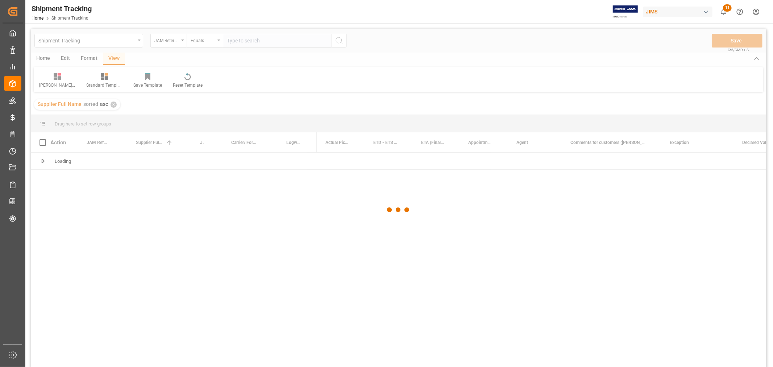
click at [242, 38] on div at bounding box center [398, 210] width 735 height 362
click at [242, 40] on div at bounding box center [398, 210] width 735 height 362
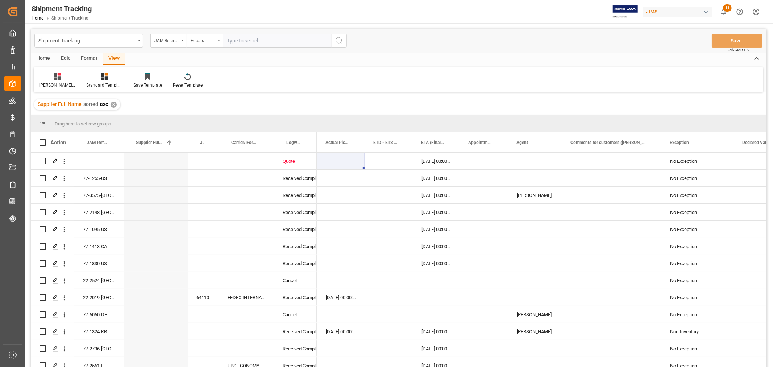
click at [242, 40] on input "text" at bounding box center [277, 41] width 109 height 14
paste input "77-9898-CN"
type input "77-9898-CN"
click at [344, 37] on button "search button" at bounding box center [338, 41] width 15 height 14
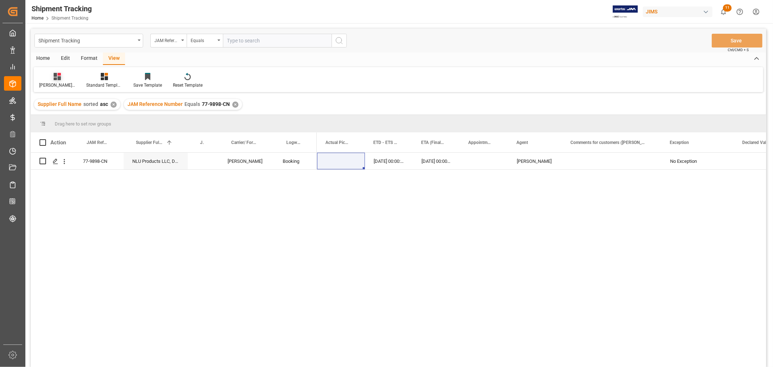
click at [62, 83] on div "Huixin's tracking all_sample" at bounding box center [57, 85] width 36 height 7
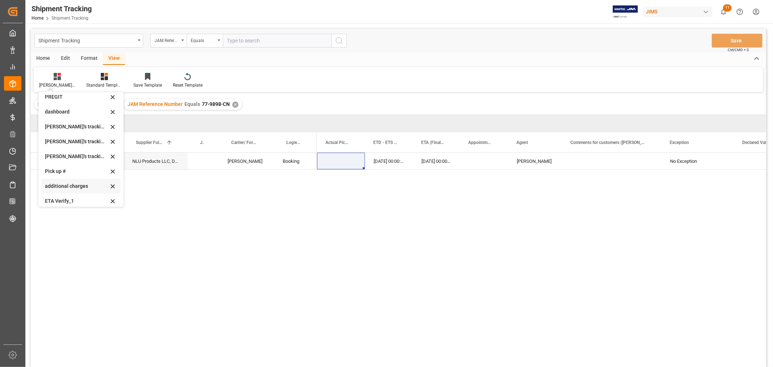
scroll to position [143, 0]
click at [60, 181] on div "ETA Verify_1" at bounding box center [76, 182] width 63 height 8
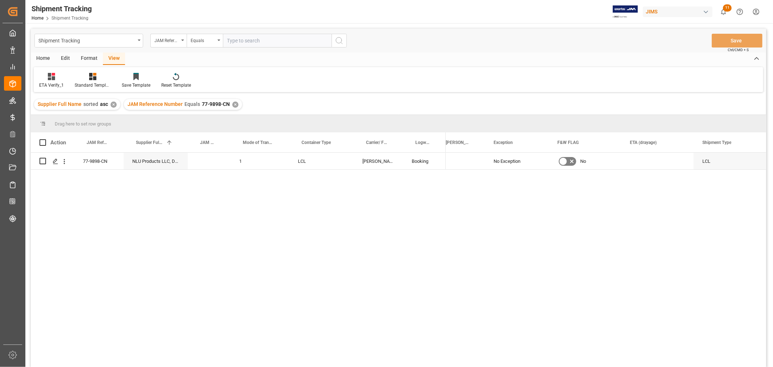
scroll to position [0, 329]
click at [45, 74] on div at bounding box center [51, 76] width 25 height 8
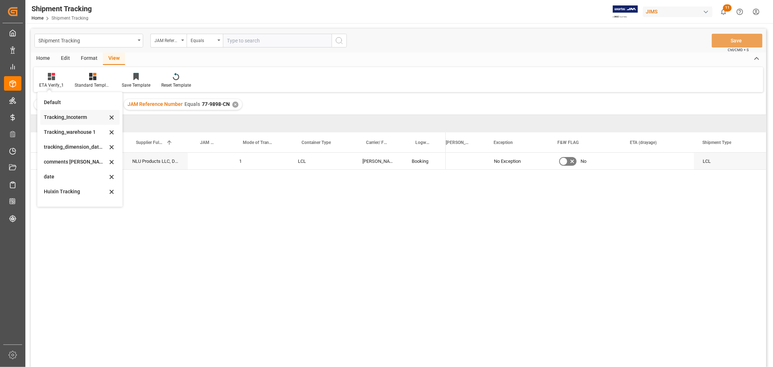
click at [75, 119] on div "Tracking_Incoterm" at bounding box center [75, 117] width 63 height 8
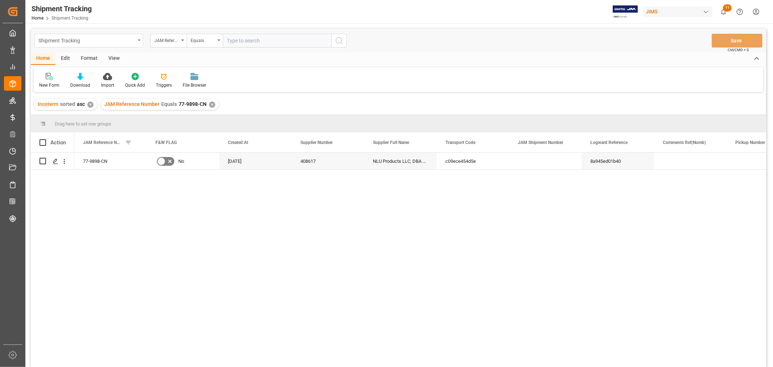
click at [88, 39] on div "Shipment Tracking" at bounding box center [86, 40] width 97 height 9
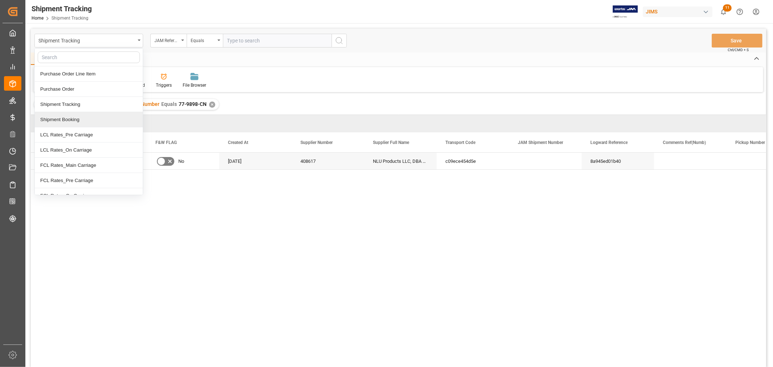
click at [75, 119] on div "Shipment Booking" at bounding box center [89, 119] width 108 height 15
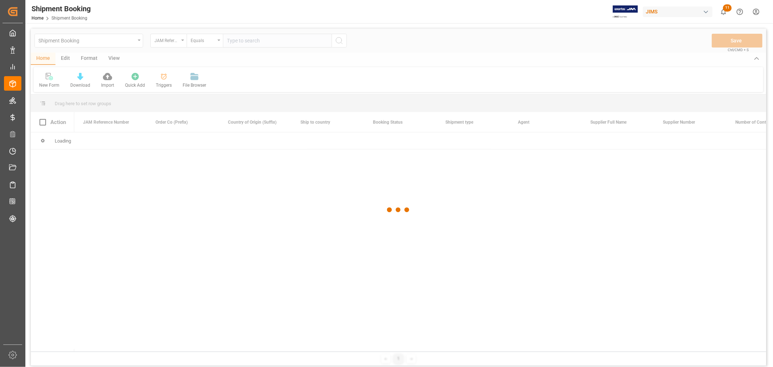
click at [245, 37] on div at bounding box center [398, 210] width 735 height 362
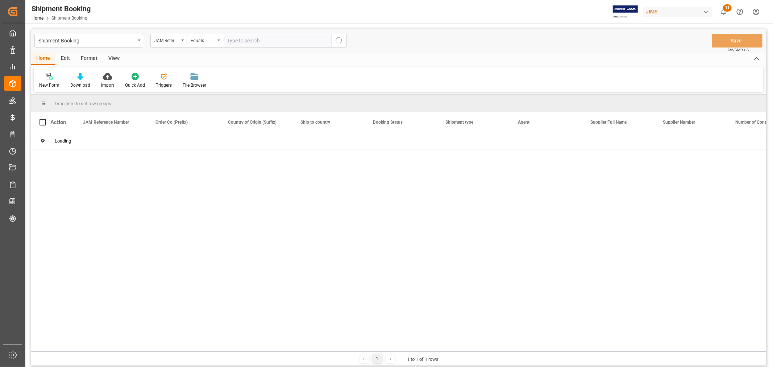
click at [244, 39] on input "text" at bounding box center [277, 41] width 109 height 14
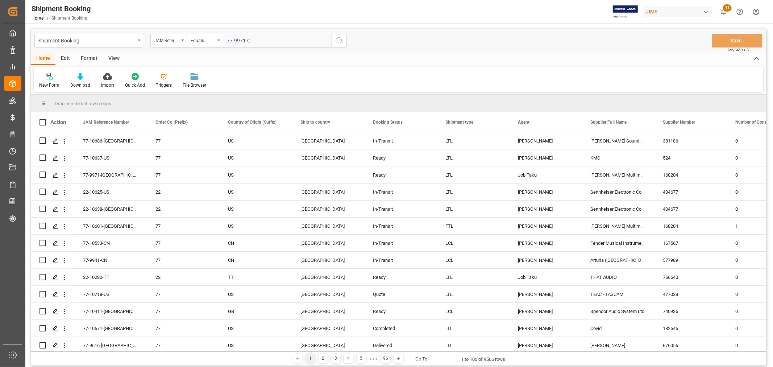
type input "77-9971-CN"
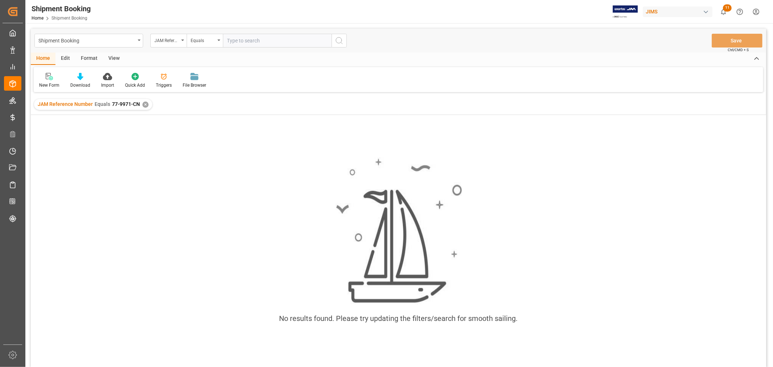
click at [142, 105] on div "✕" at bounding box center [145, 104] width 6 height 6
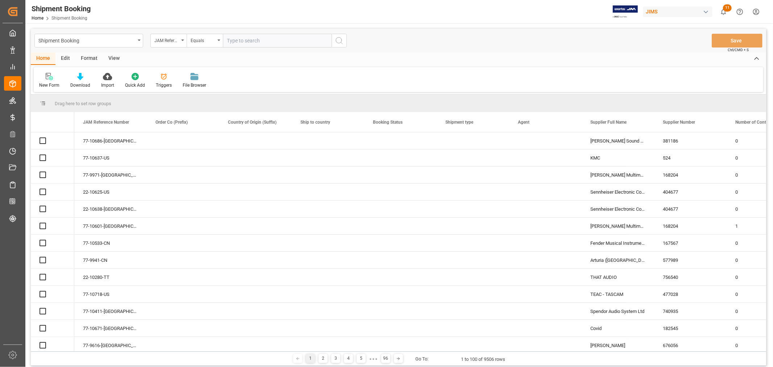
click at [233, 44] on input "text" at bounding box center [277, 41] width 109 height 14
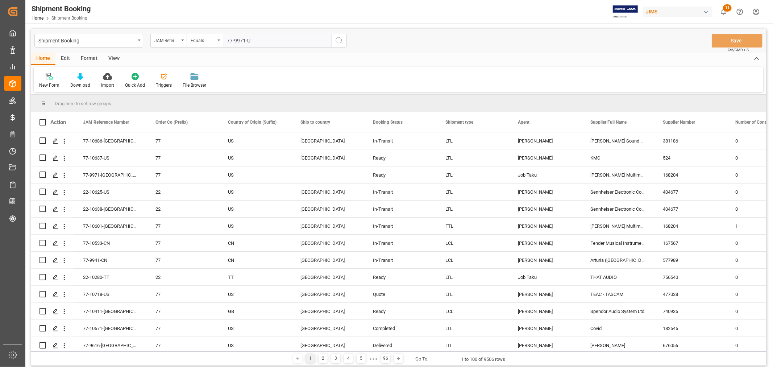
type input "77-9971-[GEOGRAPHIC_DATA]"
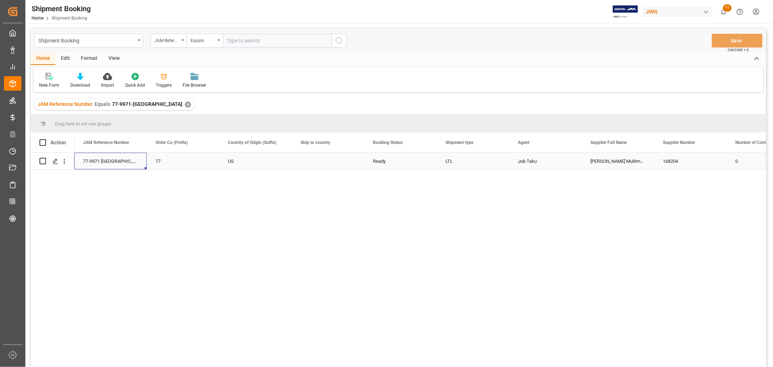
click at [107, 160] on div "77-9971-[GEOGRAPHIC_DATA]" at bounding box center [110, 161] width 72 height 17
click at [54, 161] on icon "Press SPACE to select this row." at bounding box center [56, 161] width 6 height 6
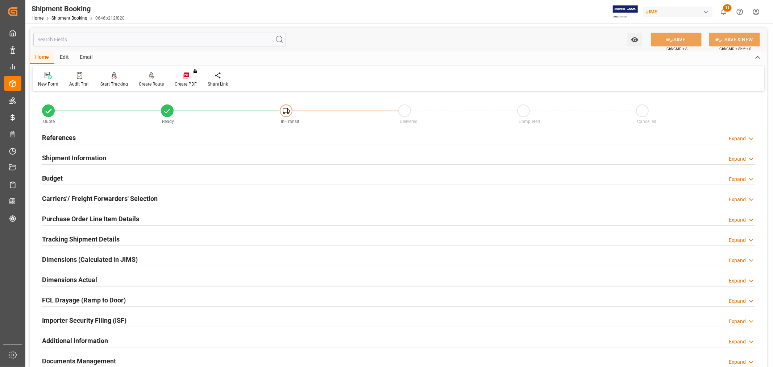
click at [89, 199] on h2 "Carriers'/ Freight Forwarders' Selection" at bounding box center [100, 198] width 116 height 10
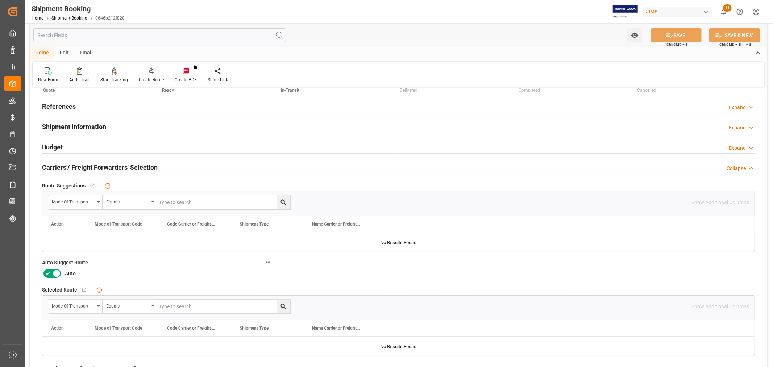
scroll to position [161, 0]
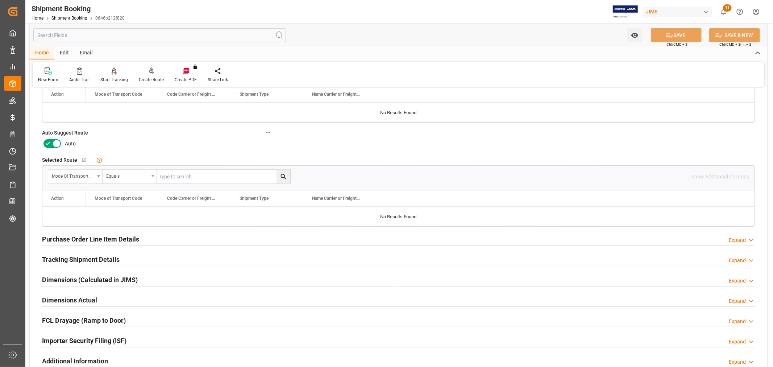
click at [87, 237] on h2 "Purchase Order Line Item Details" at bounding box center [90, 239] width 97 height 10
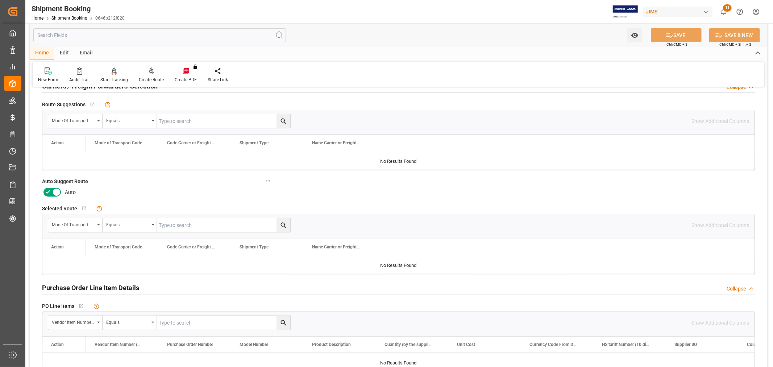
scroll to position [80, 0]
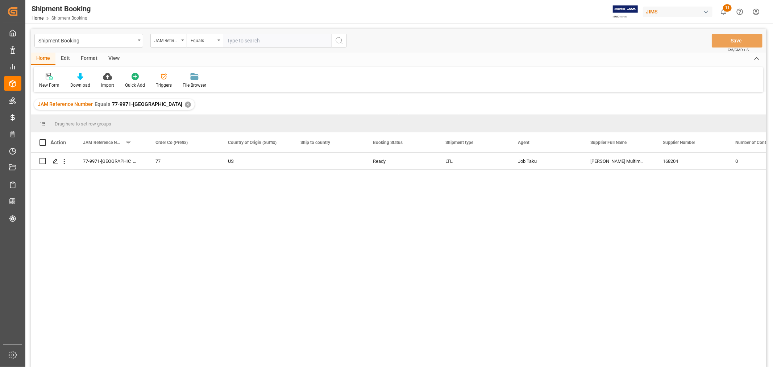
click at [168, 215] on div "77-9971-US 77 US Ready LTL Job [PERSON_NAME] Multimedia 168204 0" at bounding box center [420, 262] width 692 height 219
click at [55, 160] on icon "Press SPACE to select this row." at bounding box center [56, 161] width 6 height 6
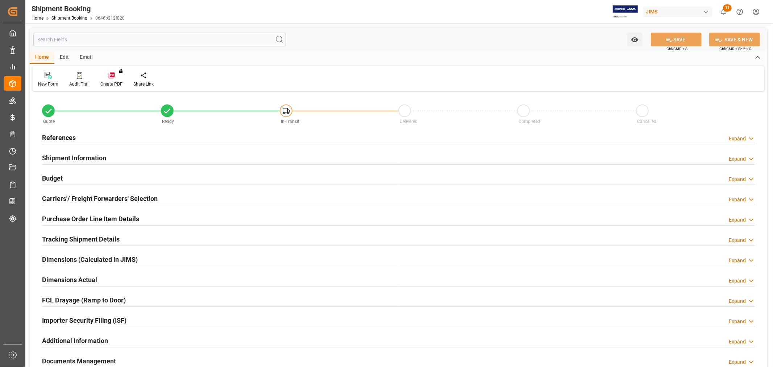
type input "0"
type input "[DATE]"
click at [74, 138] on h2 "References" at bounding box center [59, 138] width 34 height 10
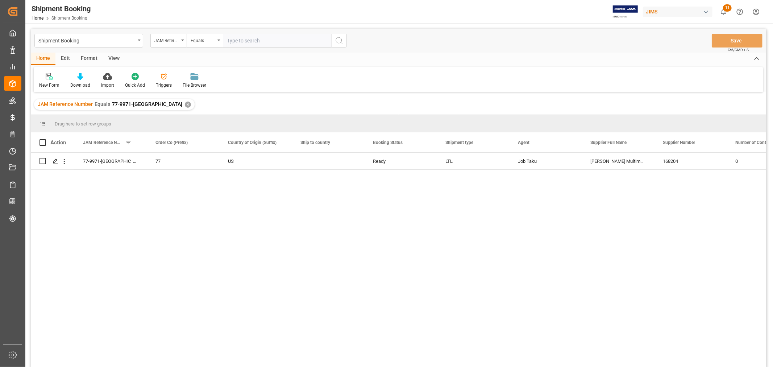
click at [185, 107] on div "✕" at bounding box center [188, 104] width 6 height 6
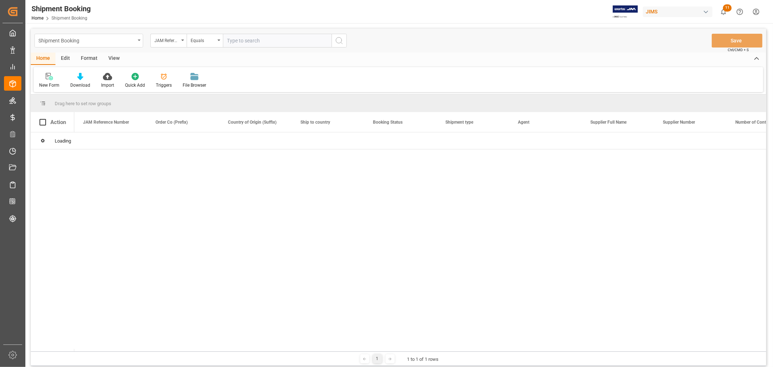
click at [120, 45] on div "Shipment Booking" at bounding box center [88, 41] width 109 height 14
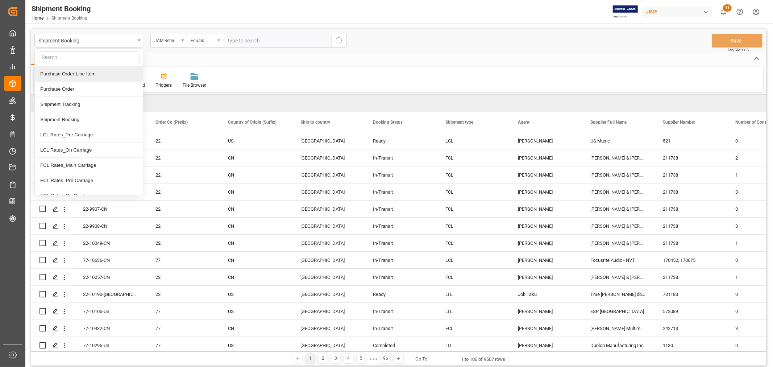
click at [104, 74] on div "Purchase Order Line Item" at bounding box center [89, 73] width 108 height 15
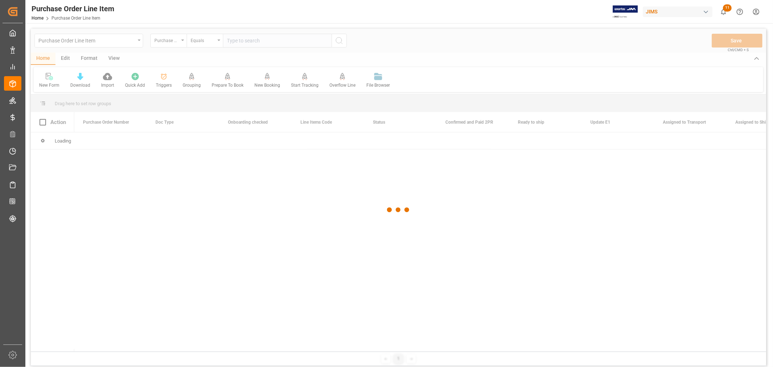
click at [166, 46] on div at bounding box center [398, 210] width 735 height 362
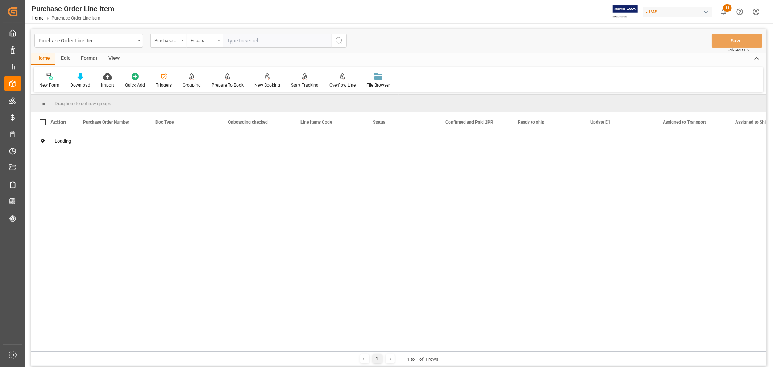
click at [167, 43] on div "Purchase Order Number" at bounding box center [166, 40] width 25 height 8
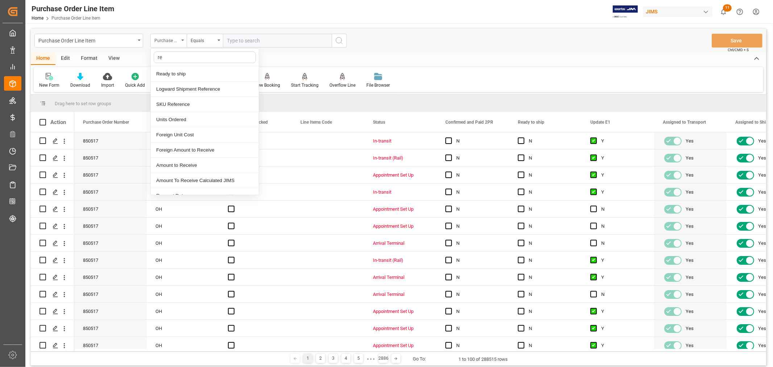
type input "ref"
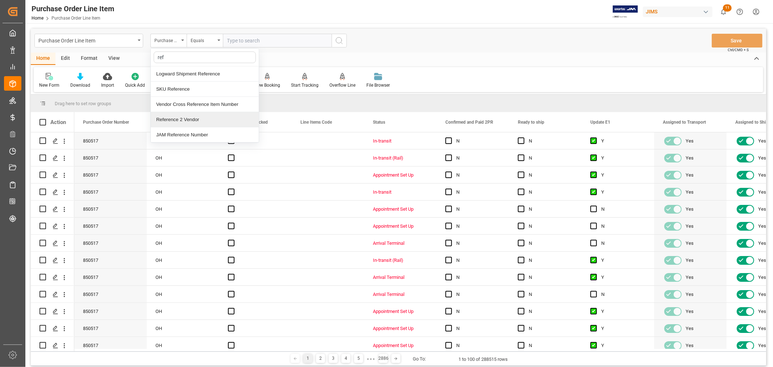
click at [185, 120] on div "Reference 2 Vendor" at bounding box center [205, 119] width 108 height 15
click at [238, 41] on input "text" at bounding box center [277, 41] width 109 height 14
type input "77-10348-CN"
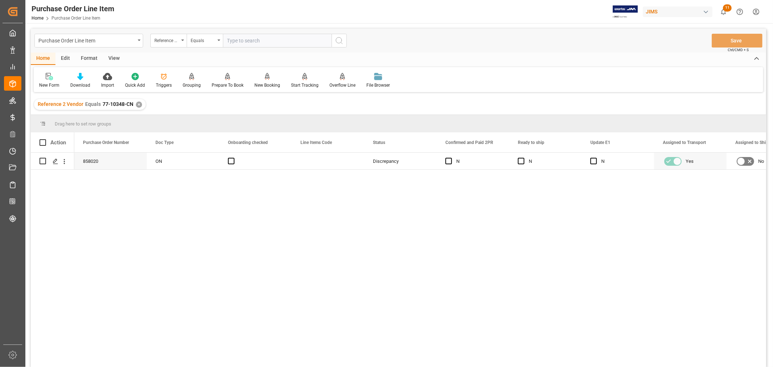
click at [114, 57] on div "View" at bounding box center [114, 59] width 22 height 12
click at [47, 77] on icon at bounding box center [46, 76] width 7 height 7
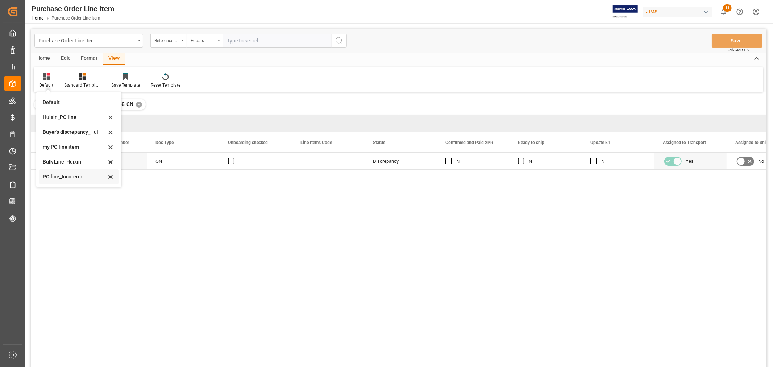
click at [62, 174] on div "PO line_Incoterm" at bounding box center [74, 177] width 63 height 8
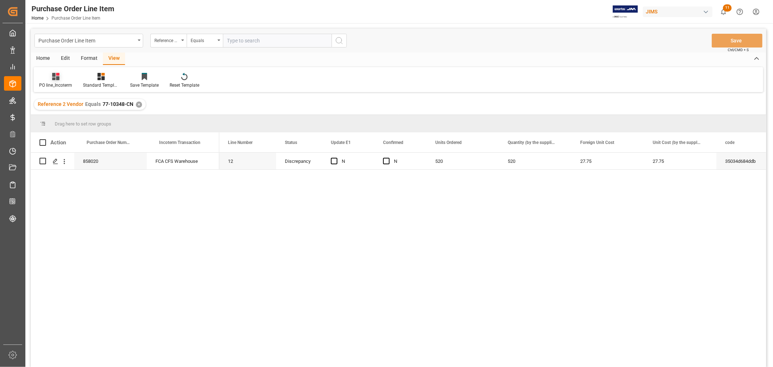
click at [54, 72] on div at bounding box center [55, 76] width 33 height 8
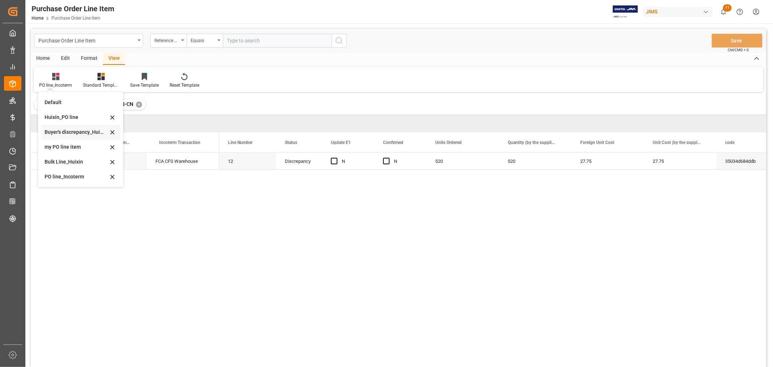
click at [68, 135] on div "Buyer's discrepancy_Huixin" at bounding box center [76, 132] width 63 height 8
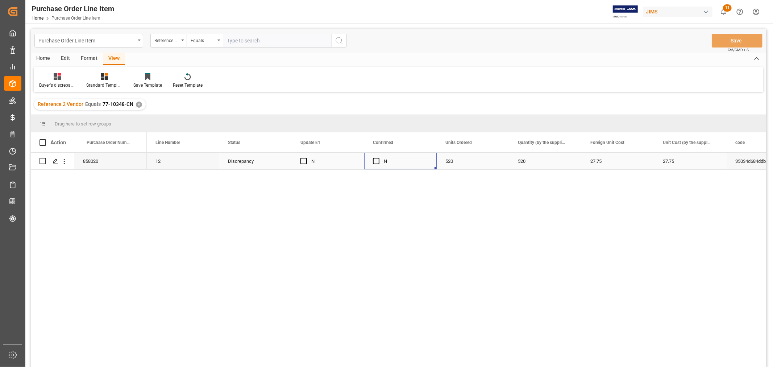
click at [380, 160] on div "Press SPACE to select this row." at bounding box center [378, 161] width 11 height 17
click at [376, 160] on span "Press SPACE to select this row." at bounding box center [376, 161] width 7 height 7
click at [378, 158] on input "Press SPACE to select this row." at bounding box center [378, 158] width 0 height 0
click at [723, 38] on button "Save" at bounding box center [736, 41] width 51 height 14
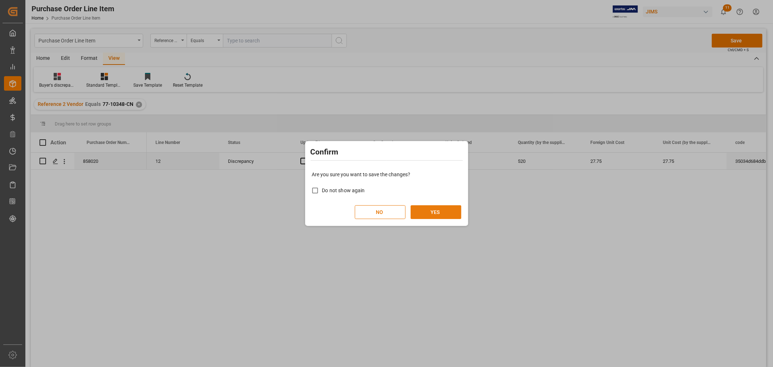
click at [437, 210] on button "YES" at bounding box center [435, 212] width 51 height 14
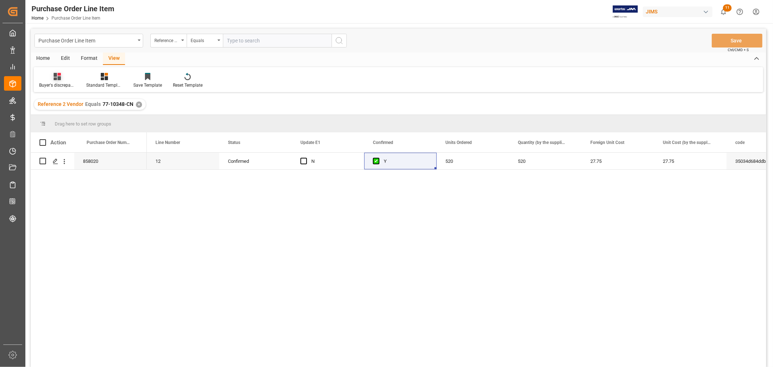
click at [54, 81] on div "Buyer's discrepancy_Huixin" at bounding box center [57, 80] width 47 height 16
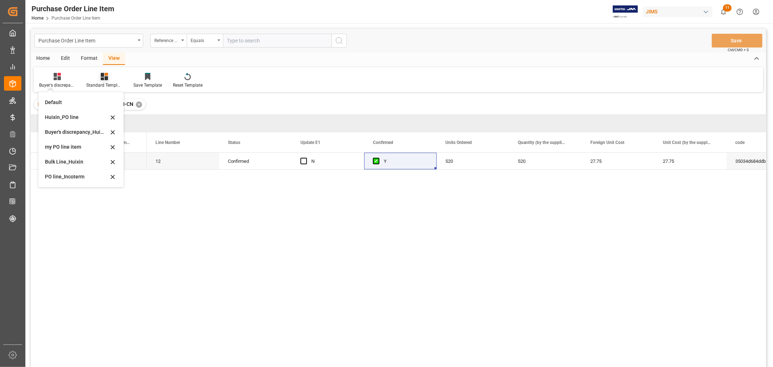
click at [95, 78] on div at bounding box center [104, 76] width 36 height 8
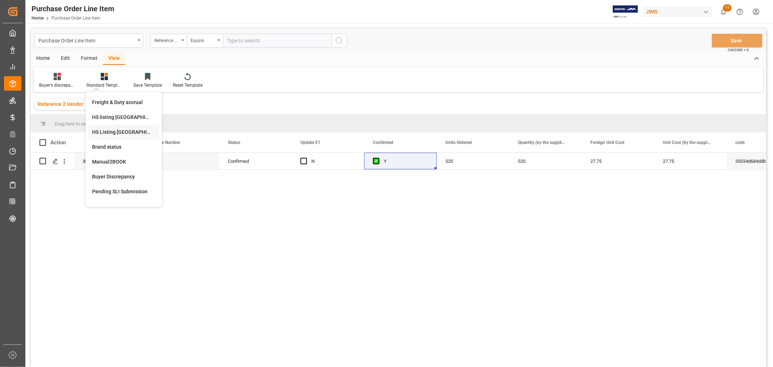
click at [109, 130] on div "HS Listing CANADA" at bounding box center [123, 132] width 63 height 8
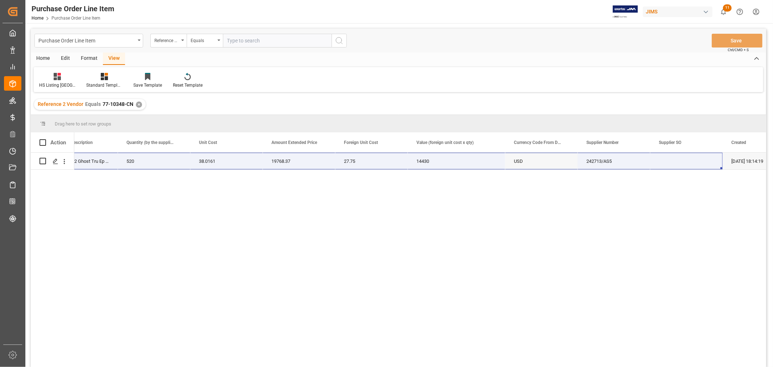
scroll to position [0, 406]
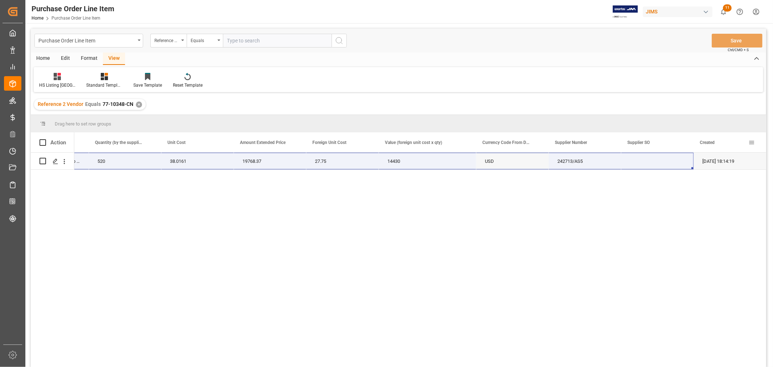
drag, startPoint x: 91, startPoint y: 159, endPoint x: 680, endPoint y: 155, distance: 589.0
click at [704, 149] on div "Action Model Number Product Description Quantity (by the supplier) 520" at bounding box center [398, 251] width 735 height 239
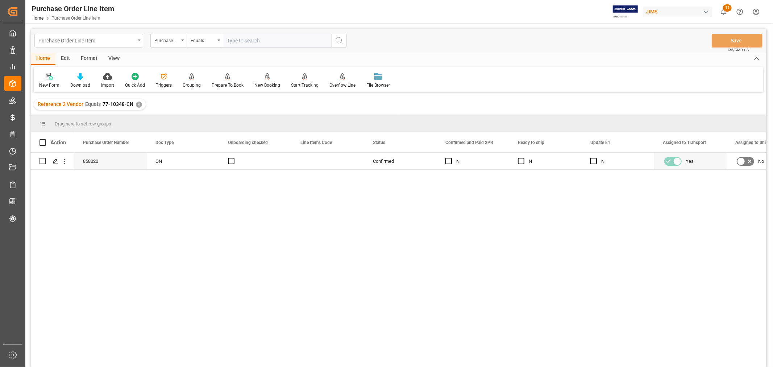
click at [116, 41] on div "Purchase Order Line Item" at bounding box center [86, 40] width 97 height 9
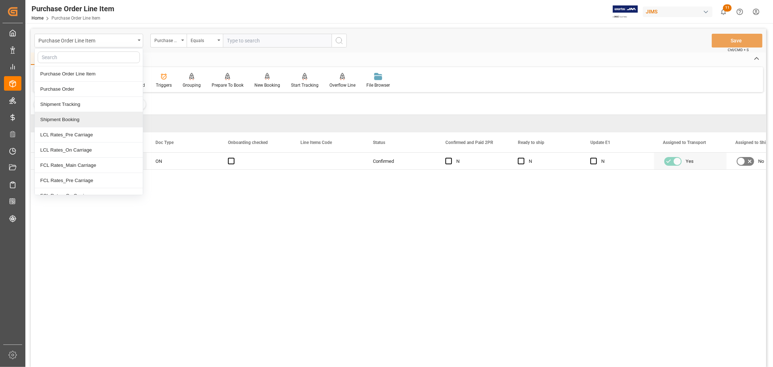
click at [79, 118] on div "Shipment Booking" at bounding box center [89, 119] width 108 height 15
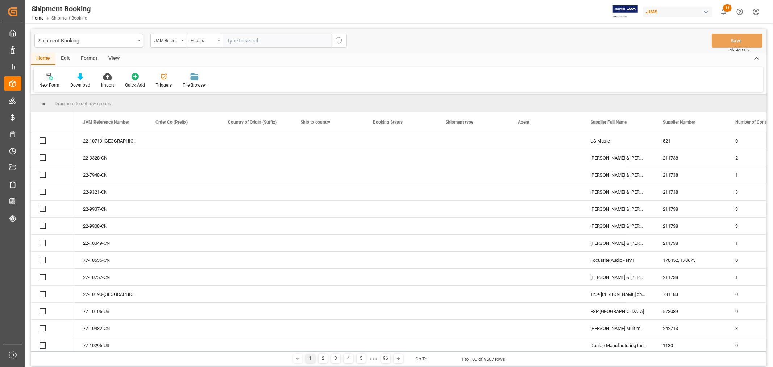
click at [245, 44] on input "text" at bounding box center [277, 41] width 109 height 14
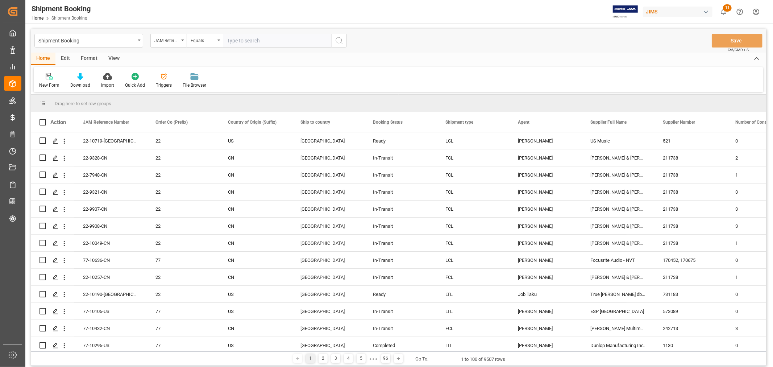
paste input "77-9971-[GEOGRAPHIC_DATA]"
type input "77-9971-[GEOGRAPHIC_DATA]"
click at [336, 41] on icon "search button" at bounding box center [339, 40] width 9 height 9
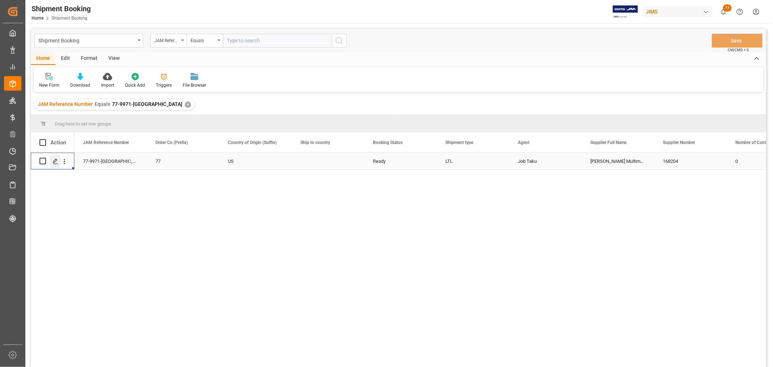
click at [53, 163] on icon "Press SPACE to select this row." at bounding box center [56, 161] width 6 height 6
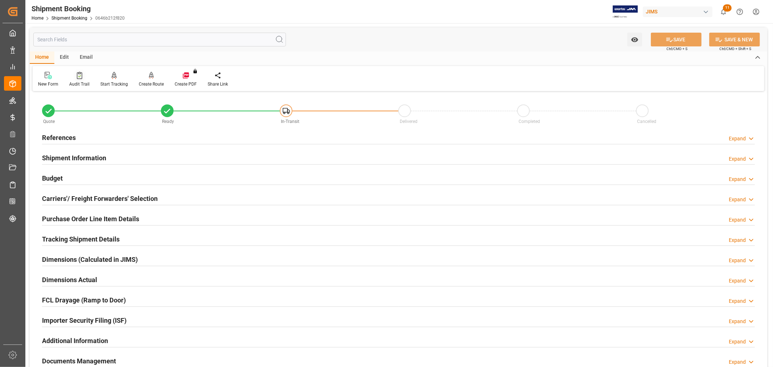
click at [82, 82] on div "Audit Trail" at bounding box center [79, 84] width 20 height 7
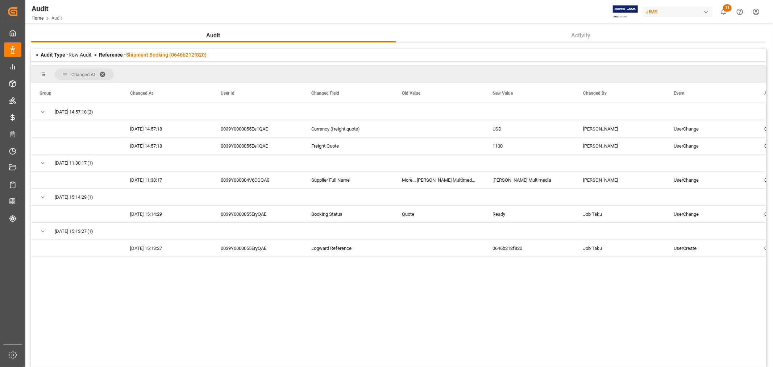
drag, startPoint x: 103, startPoint y: 73, endPoint x: 144, endPoint y: 67, distance: 41.3
click at [144, 67] on div "Changed At" at bounding box center [398, 74] width 735 height 17
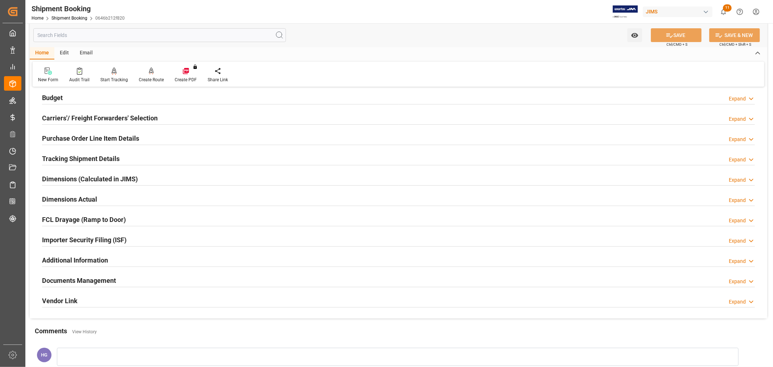
scroll to position [40, 0]
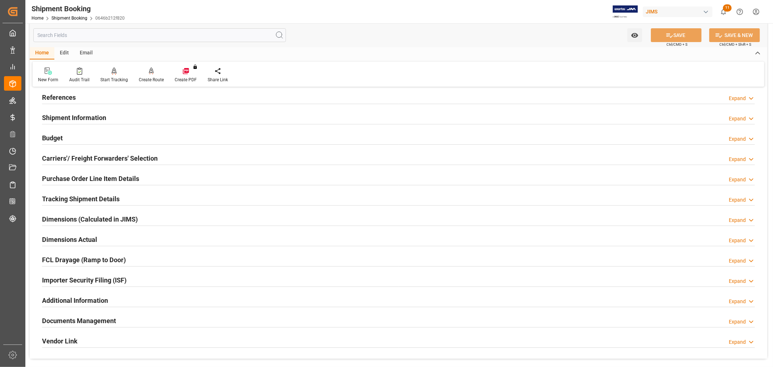
click at [59, 197] on h2 "Tracking Shipment Details" at bounding box center [81, 199] width 78 height 10
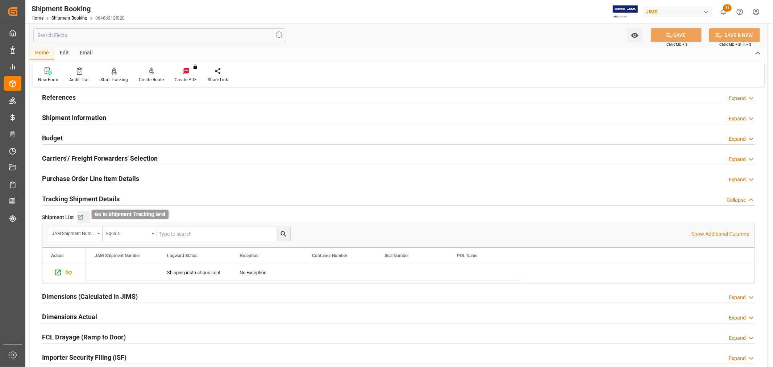
click at [80, 218] on icon "button" at bounding box center [80, 217] width 6 height 6
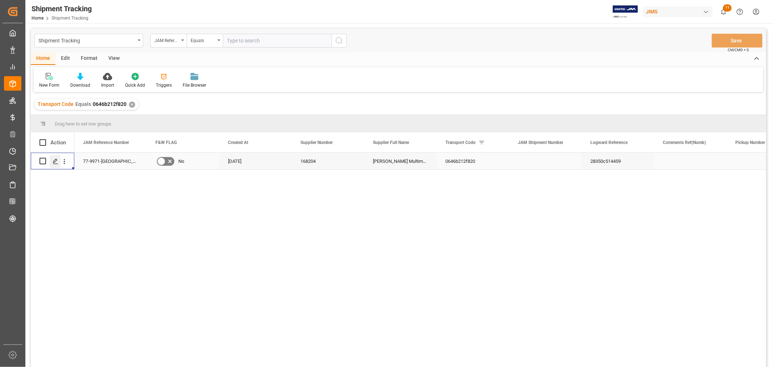
click at [55, 161] on icon "Press SPACE to select this row." at bounding box center [56, 161] width 6 height 6
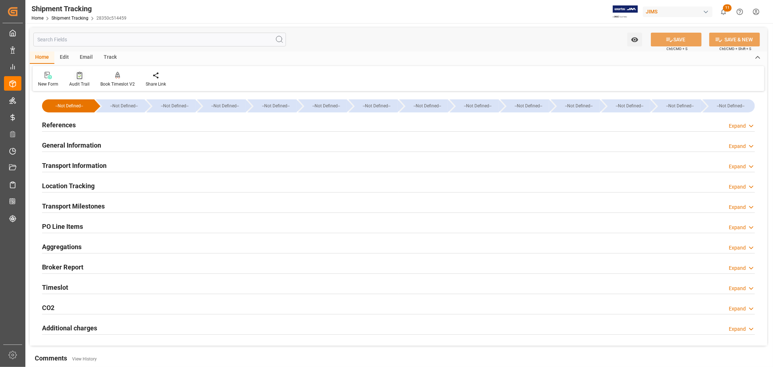
click at [82, 81] on div "Audit Trail" at bounding box center [79, 84] width 20 height 7
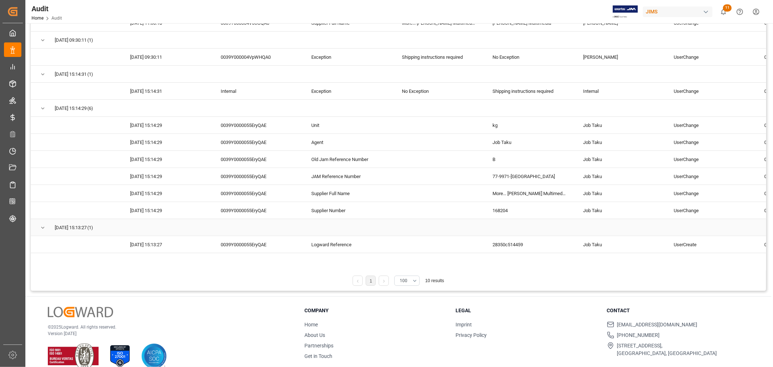
scroll to position [117, 0]
